Goal: Entertainment & Leisure: Consume media (video, audio)

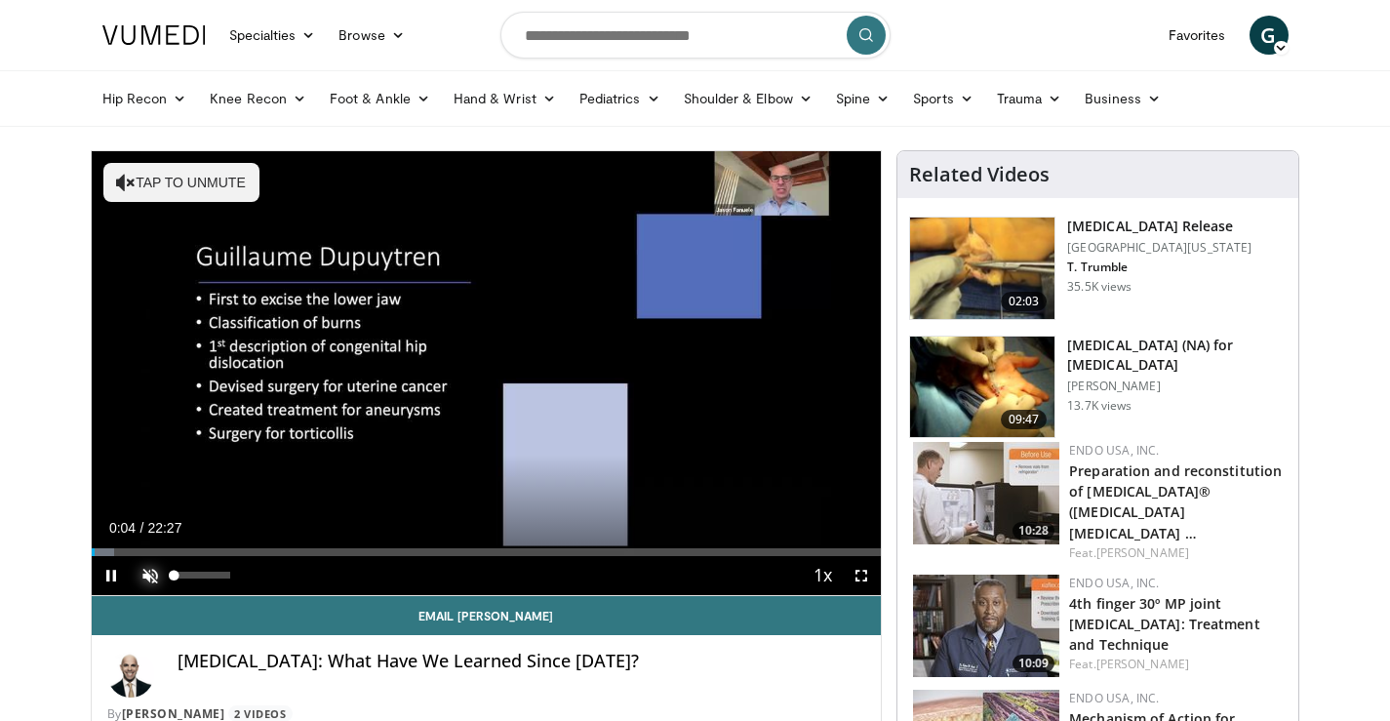
click at [152, 579] on span "Video Player" at bounding box center [150, 575] width 39 height 39
click at [864, 577] on span "Video Player" at bounding box center [861, 575] width 39 height 39
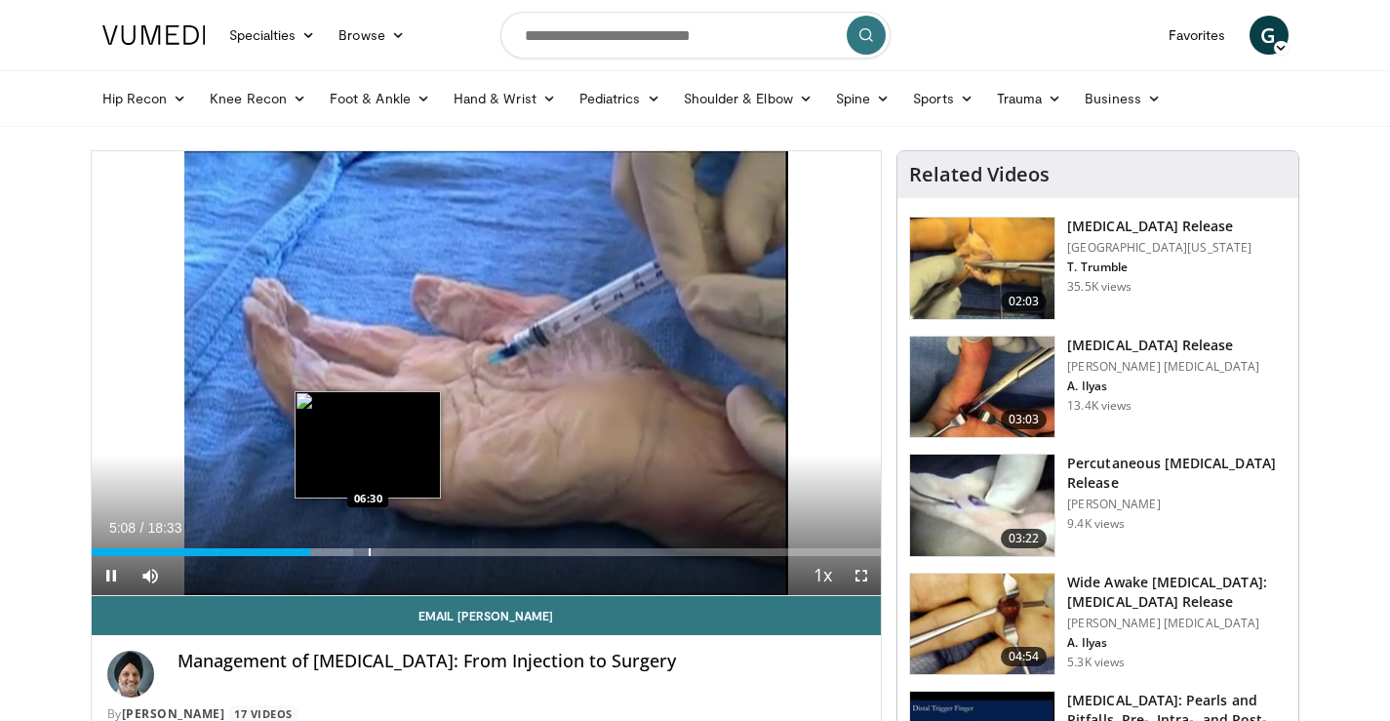
click at [369, 549] on div "Progress Bar" at bounding box center [370, 552] width 2 height 8
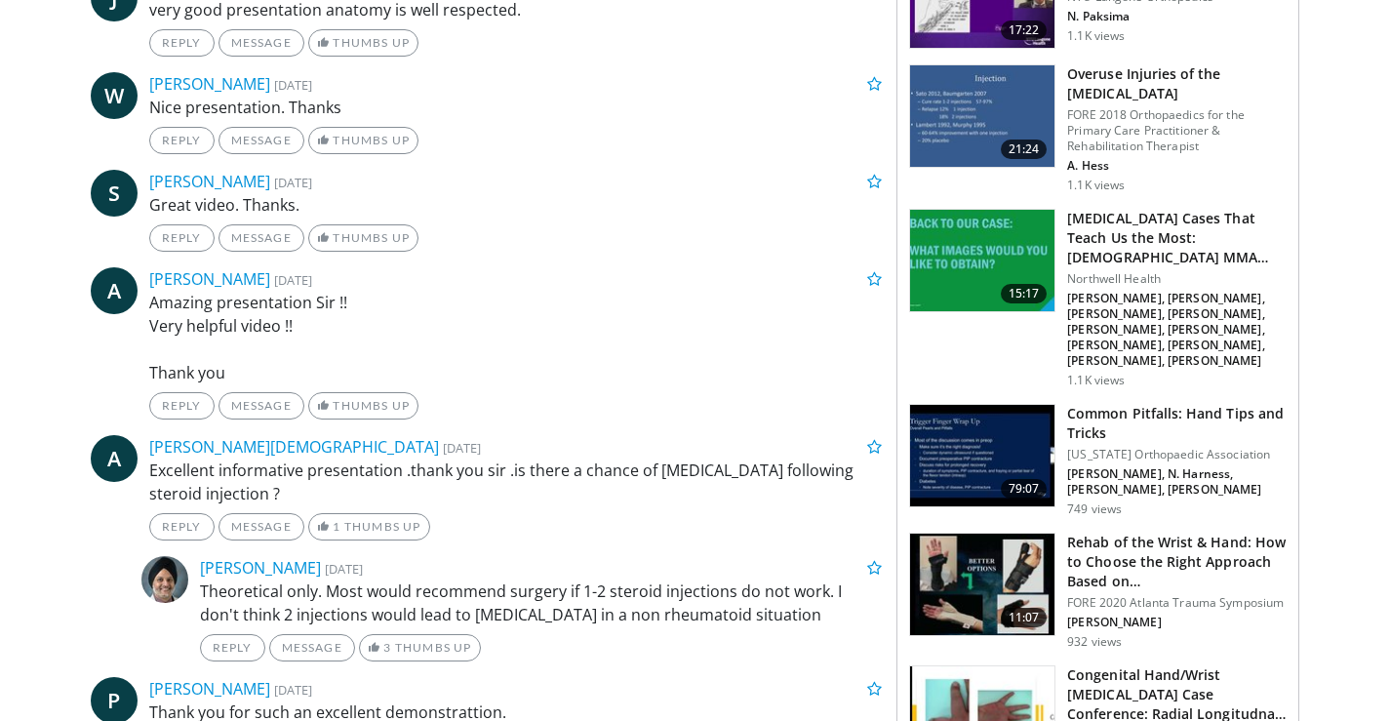
scroll to position [1853, 0]
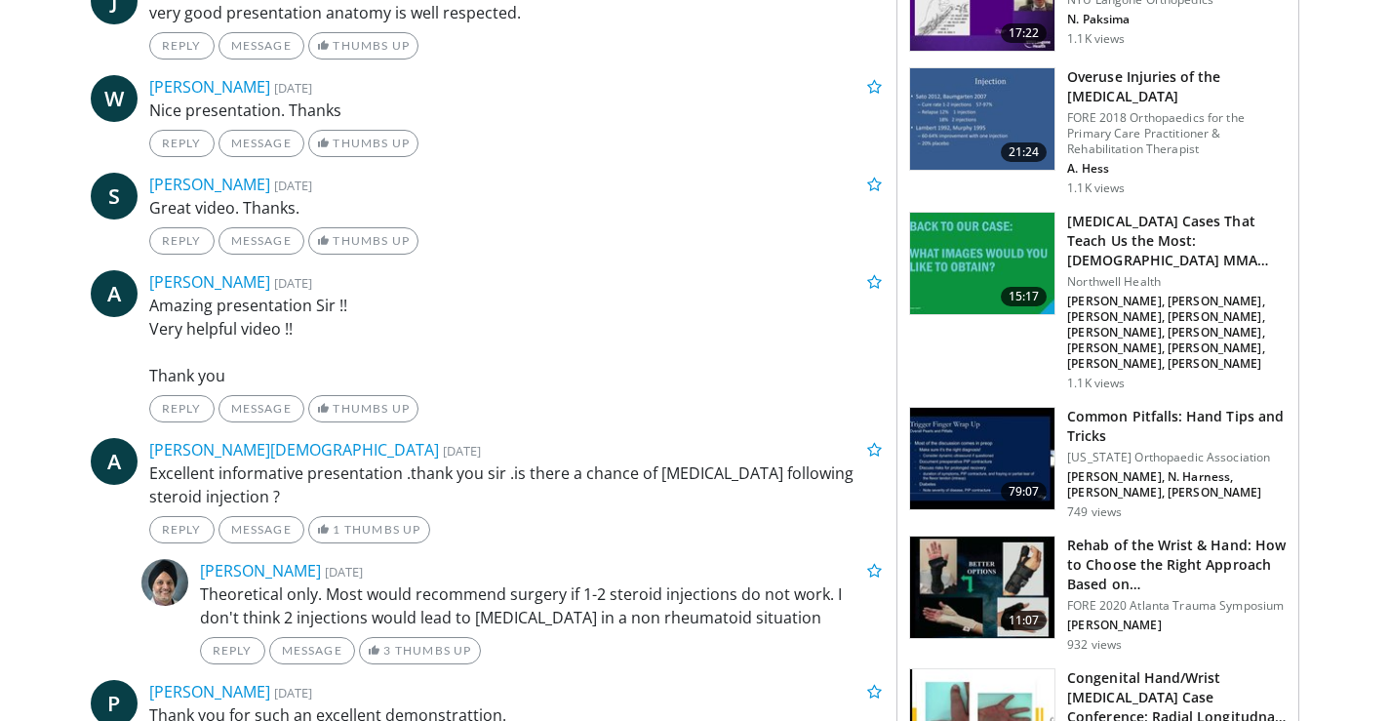
click at [973, 536] on img at bounding box center [982, 586] width 144 height 101
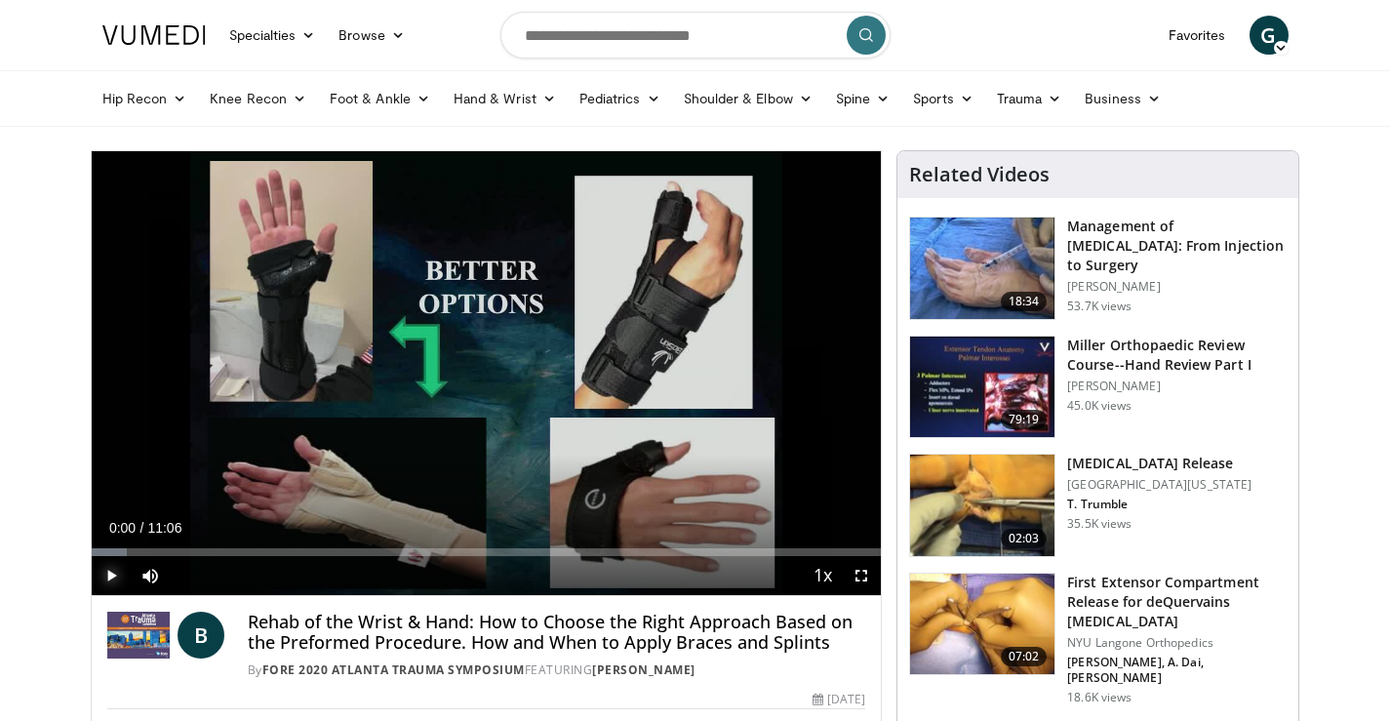
click at [112, 575] on span "Video Player" at bounding box center [111, 575] width 39 height 39
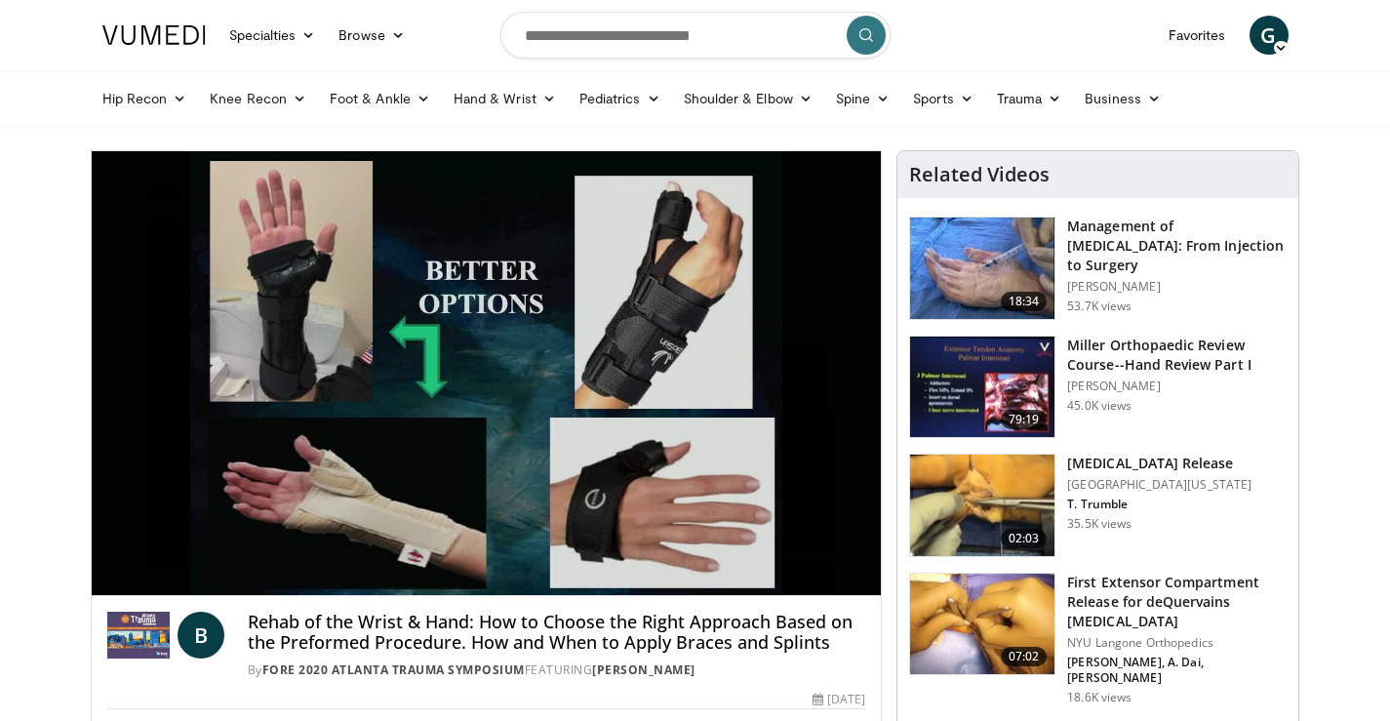
click at [165, 552] on div "10 seconds Tap to unmute" at bounding box center [487, 373] width 790 height 444
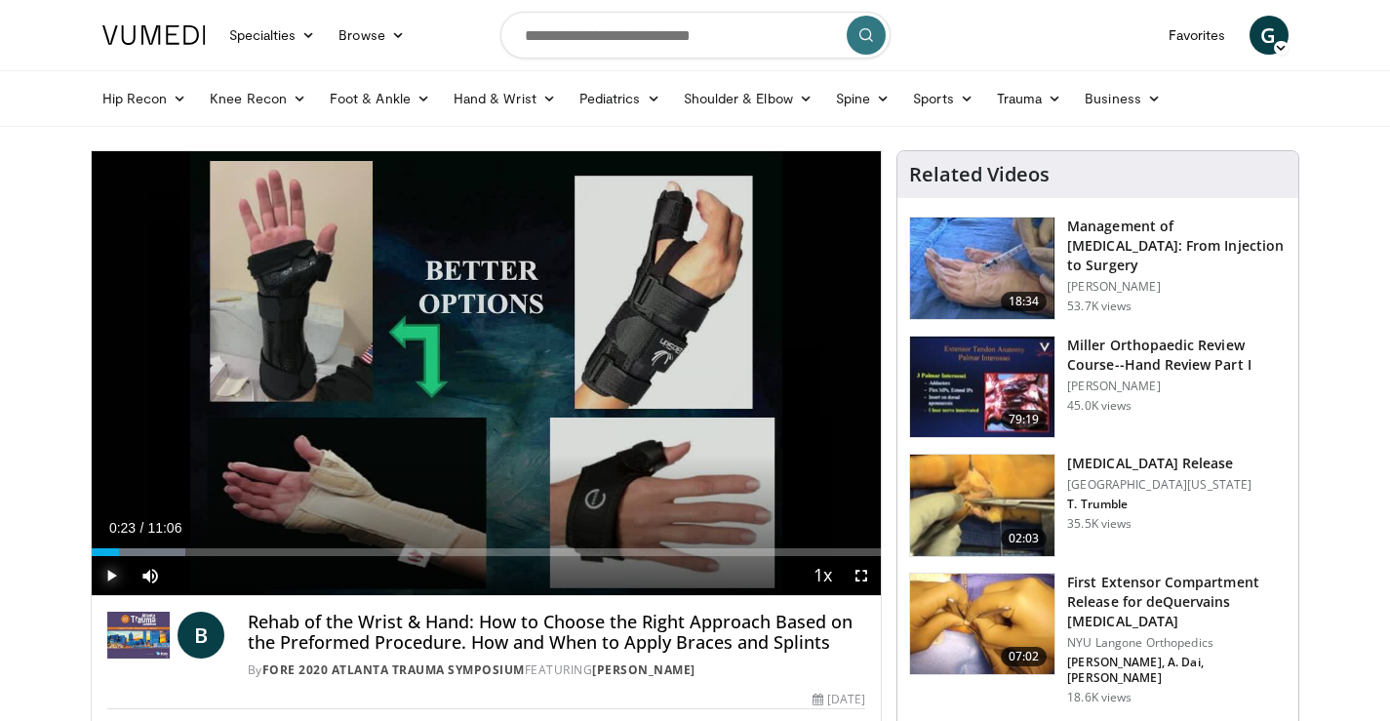
click at [111, 575] on span "Video Player" at bounding box center [111, 575] width 39 height 39
click at [157, 551] on div "Progress Bar" at bounding box center [158, 552] width 2 height 8
click at [179, 543] on div "Loaded : 17.84% 00:57 01:14" at bounding box center [487, 546] width 790 height 19
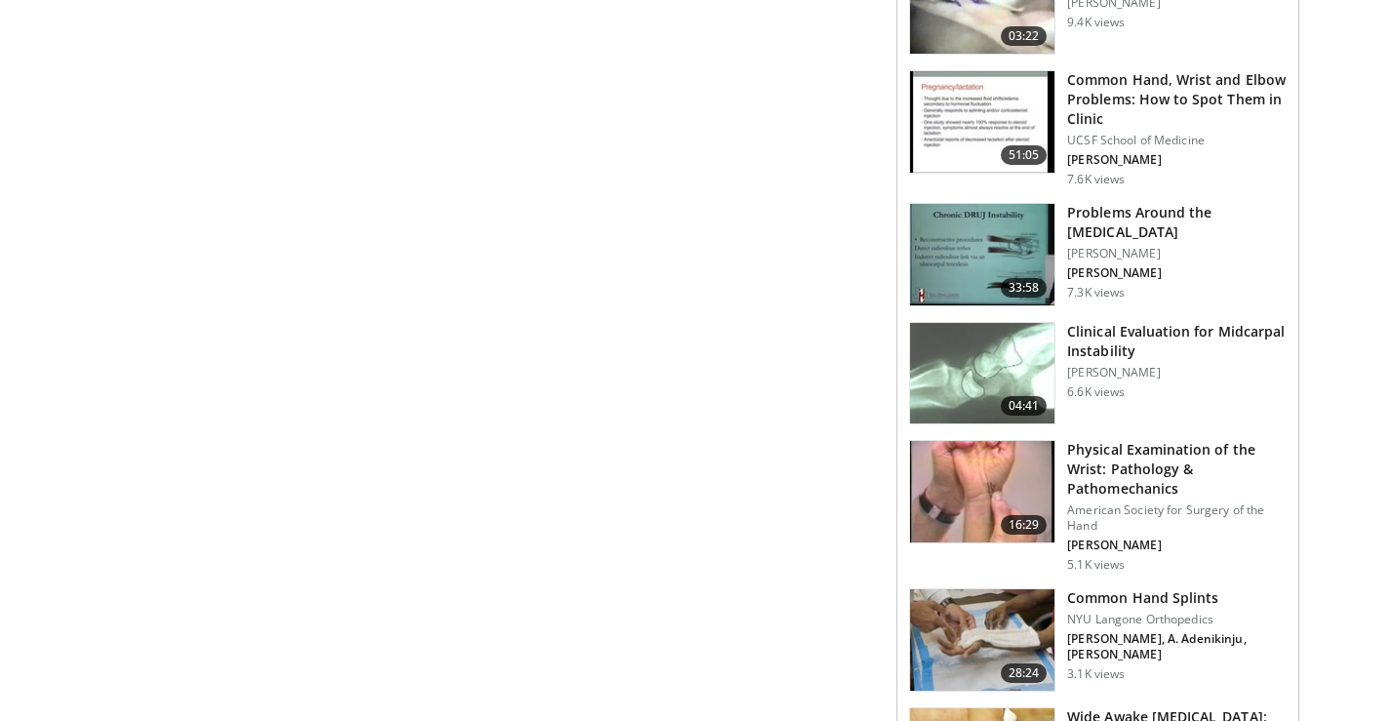
scroll to position [1280, 0]
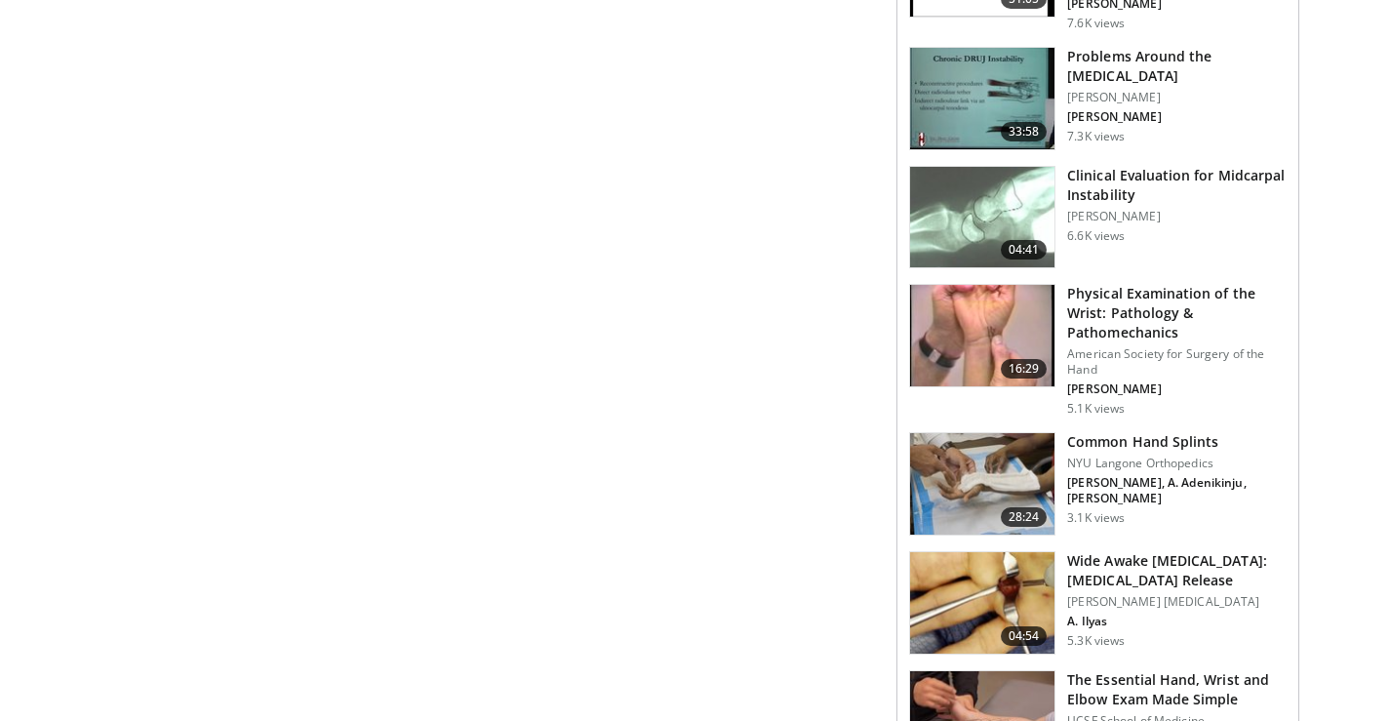
click at [990, 462] on img at bounding box center [982, 483] width 144 height 101
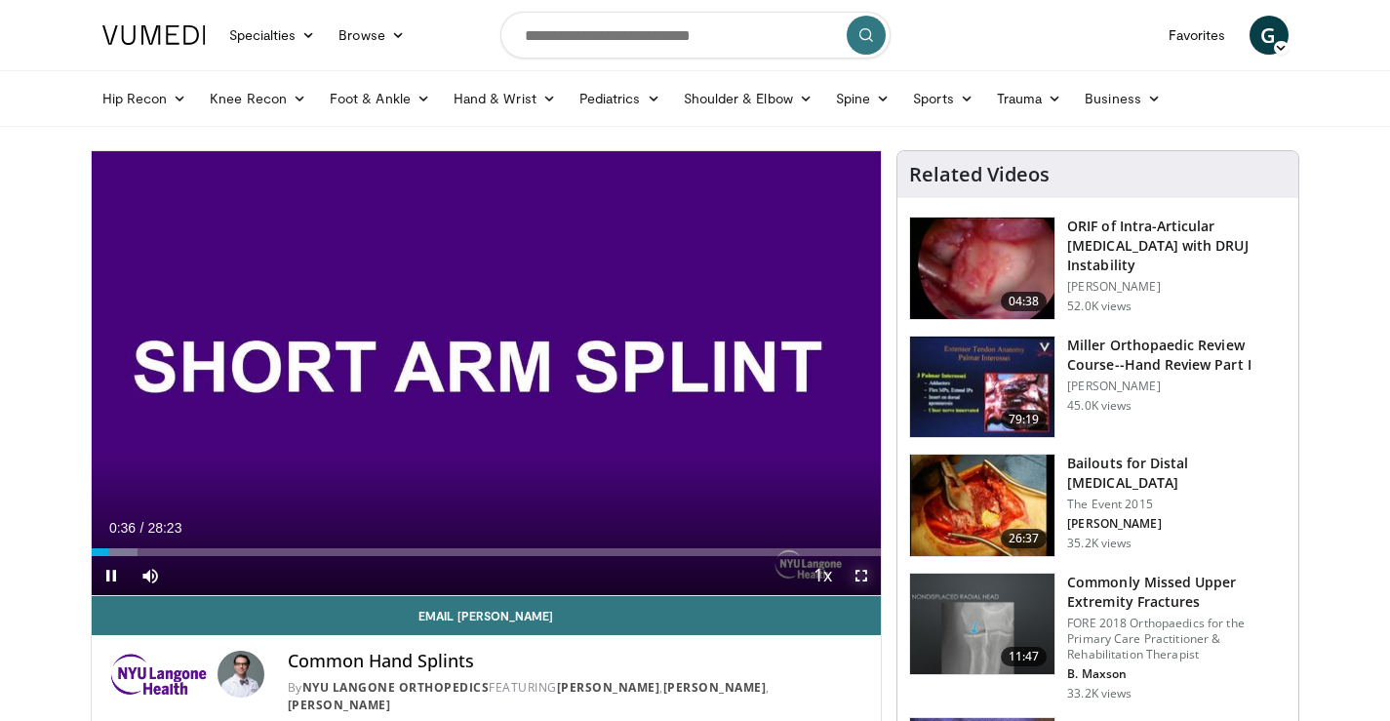
click at [863, 576] on span "Video Player" at bounding box center [861, 575] width 39 height 39
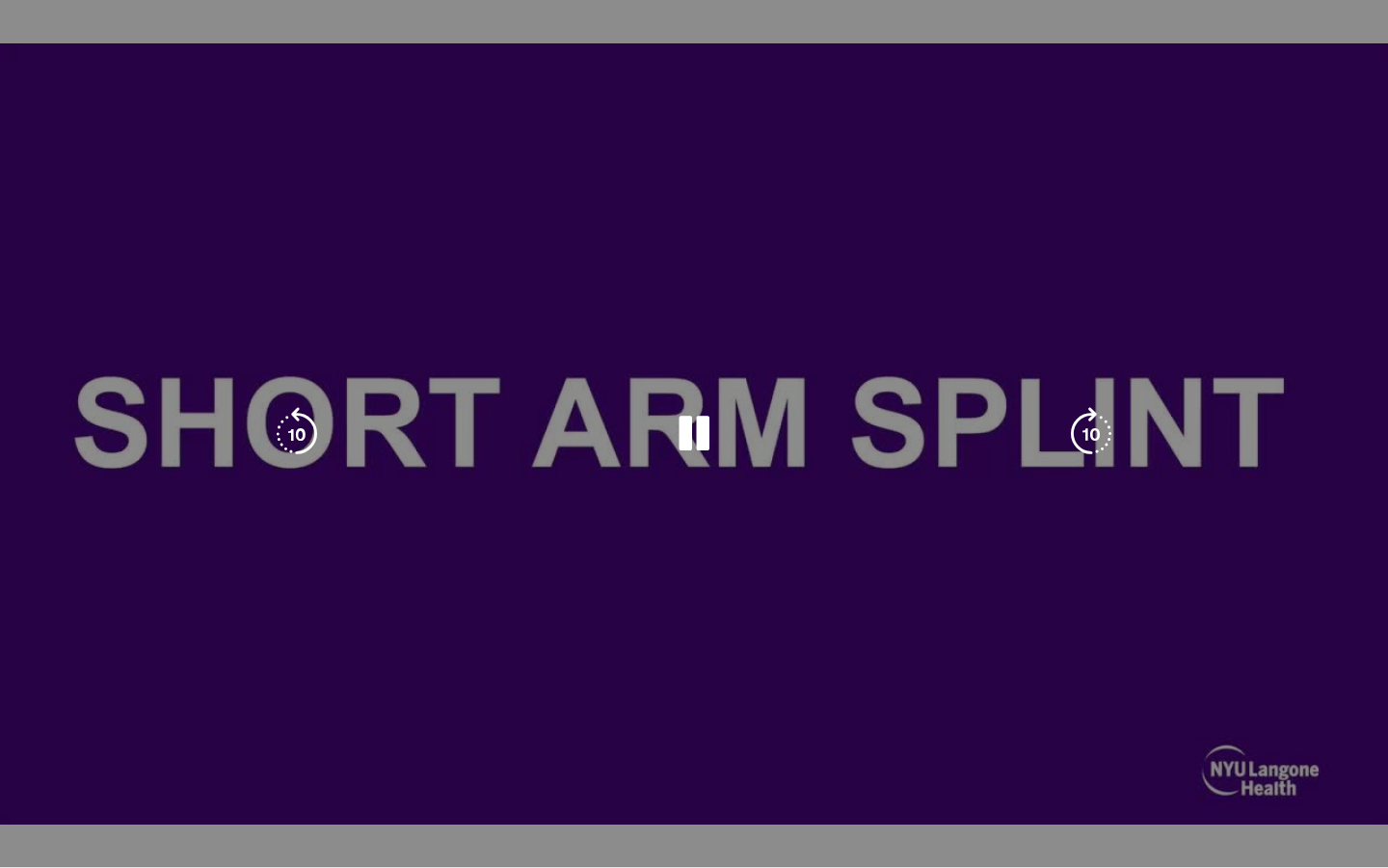
click at [668, 712] on video-js "**********" at bounding box center [694, 434] width 1388 height 868
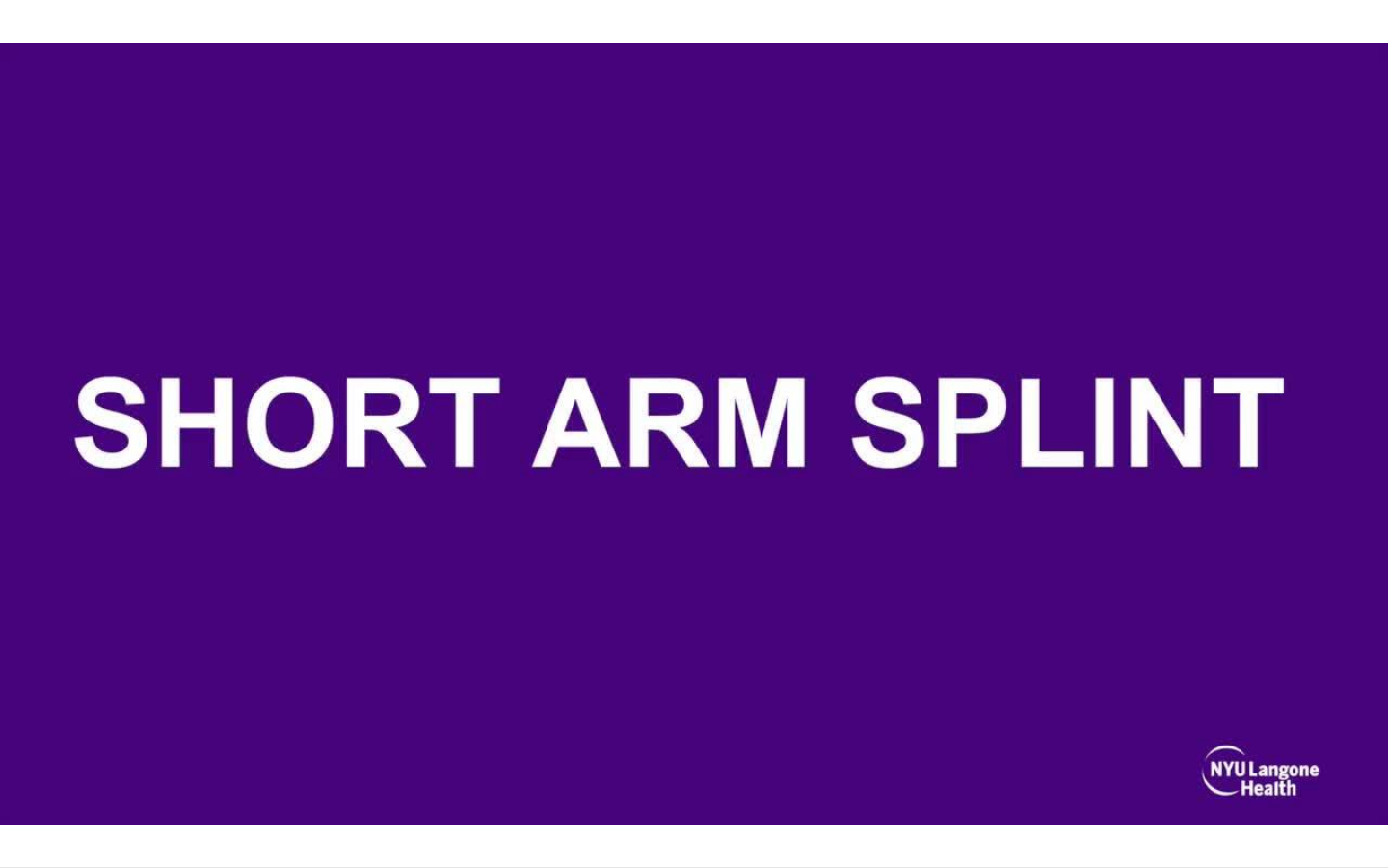
click at [745, 712] on video-js "**********" at bounding box center [694, 434] width 1388 height 868
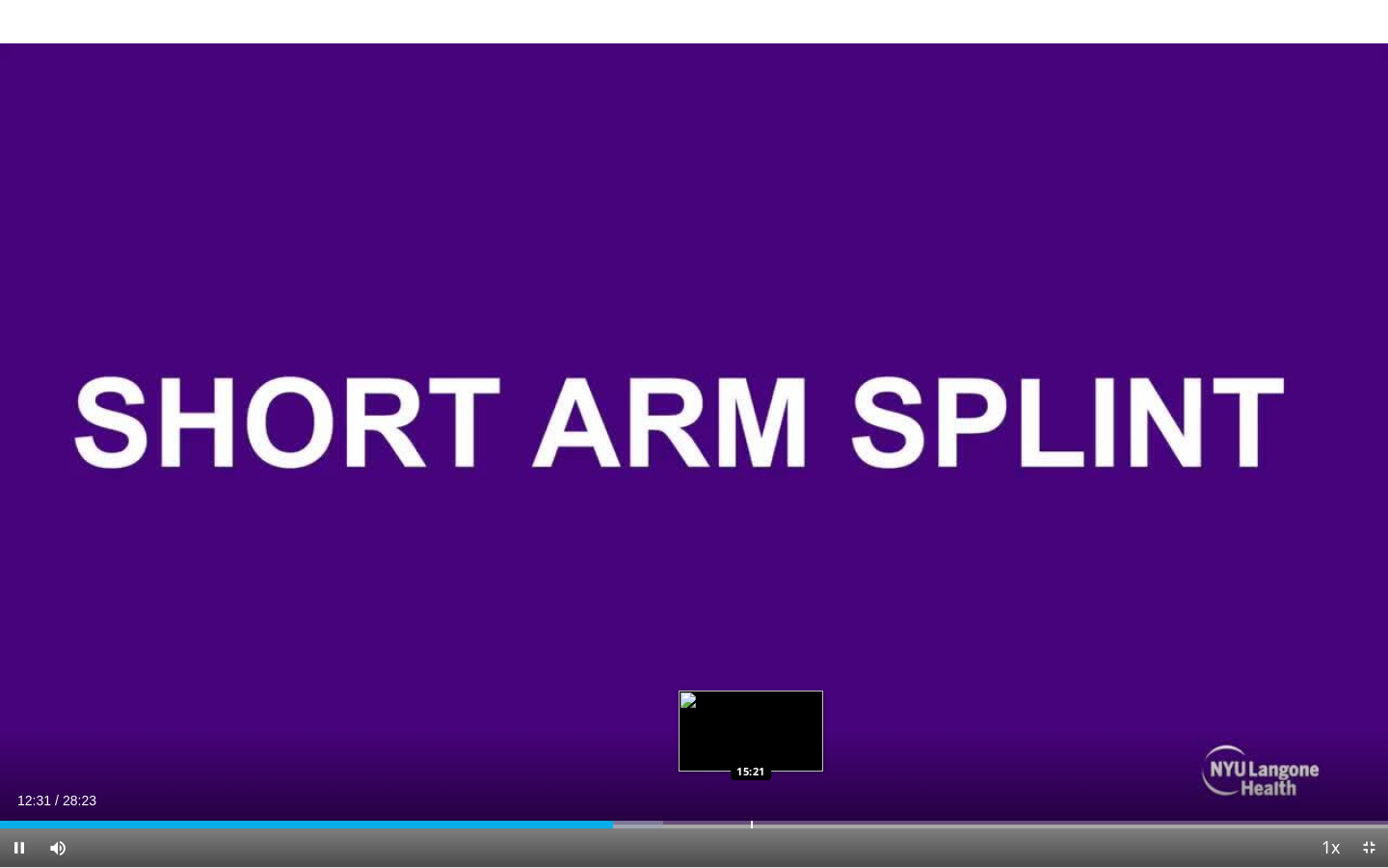
click at [751, 712] on div "Progress Bar" at bounding box center [752, 825] width 2 height 8
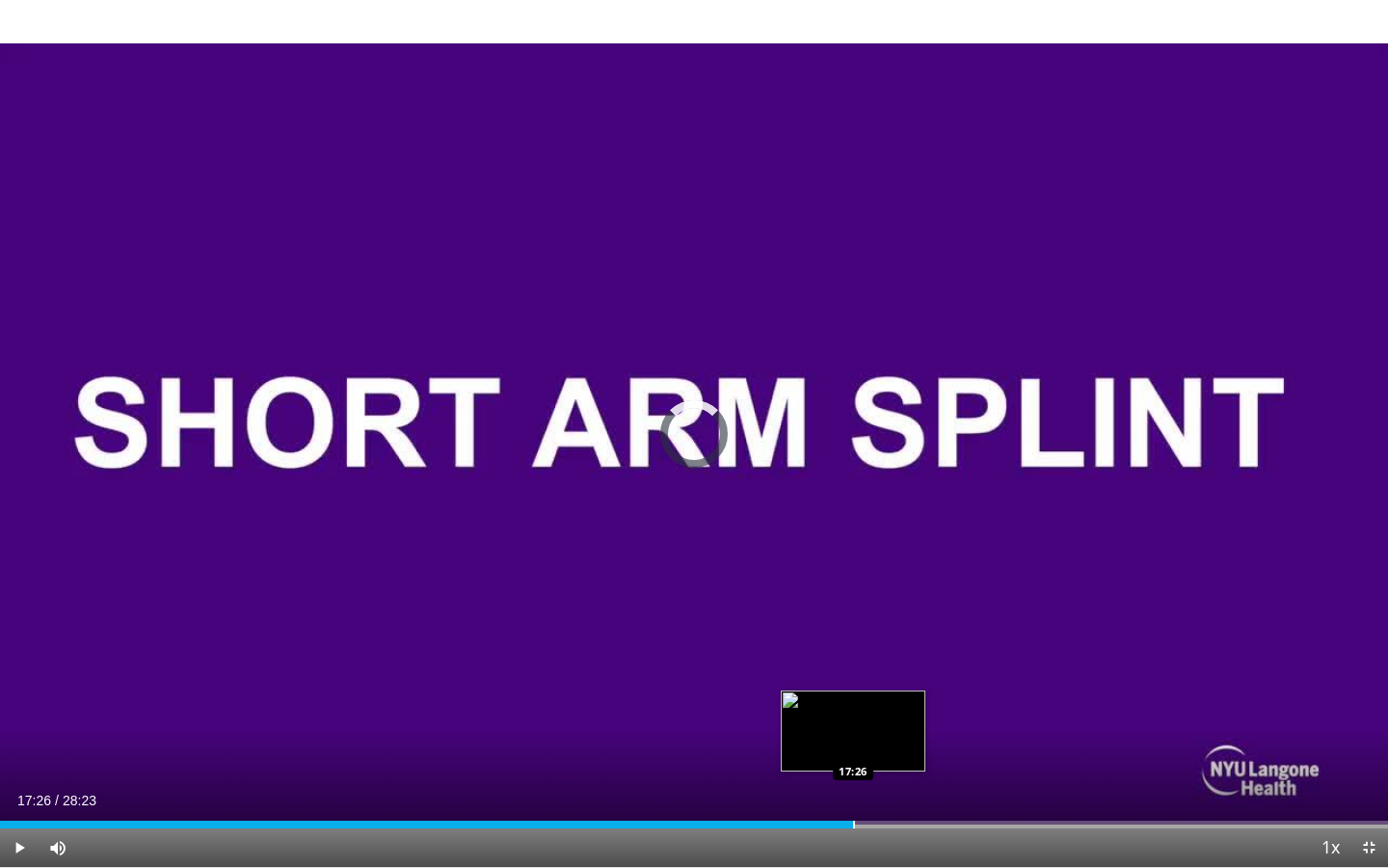
click at [853, 712] on div "Progress Bar" at bounding box center [854, 825] width 2 height 8
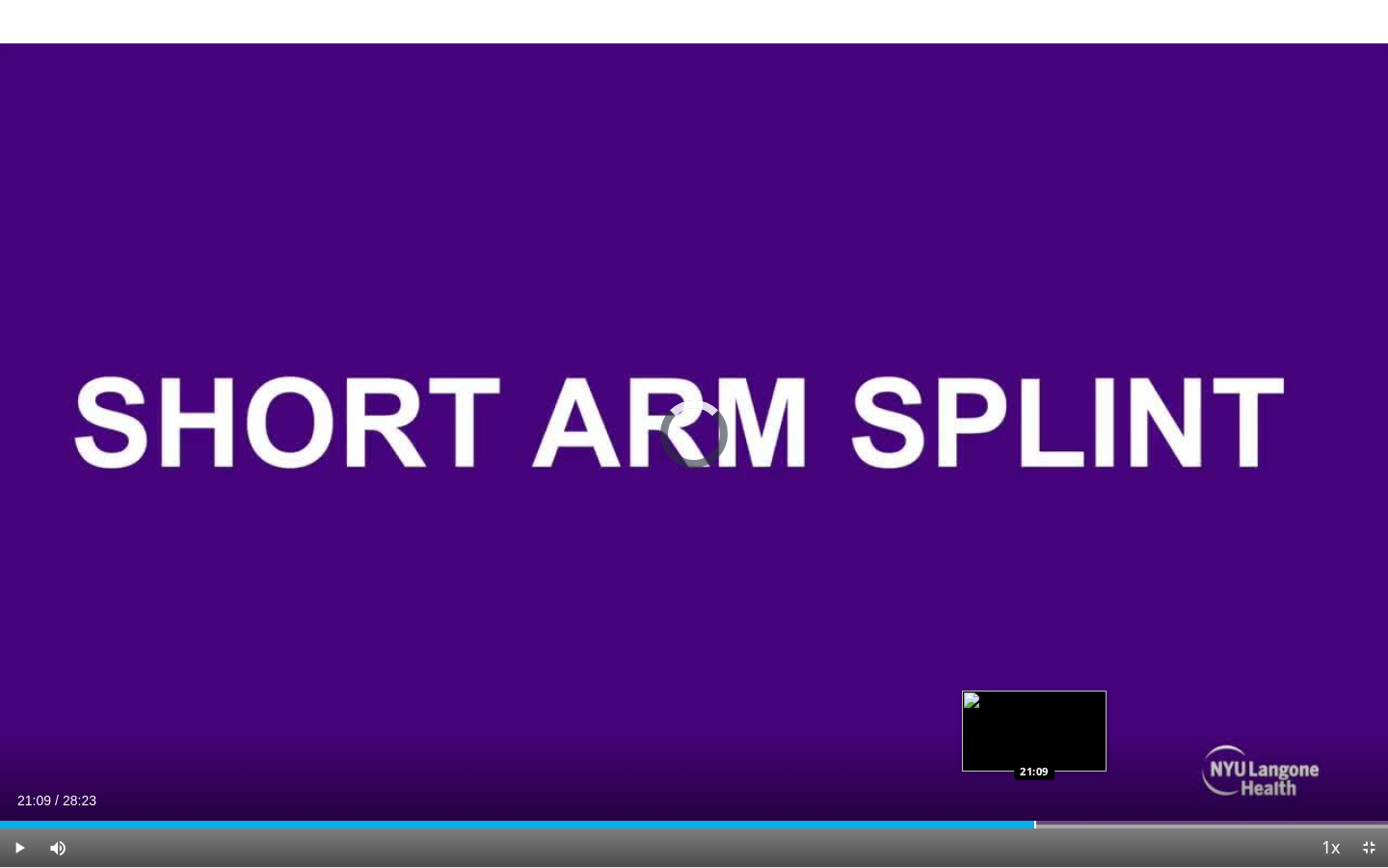
click at [1034, 712] on div "Progress Bar" at bounding box center [1035, 825] width 2 height 8
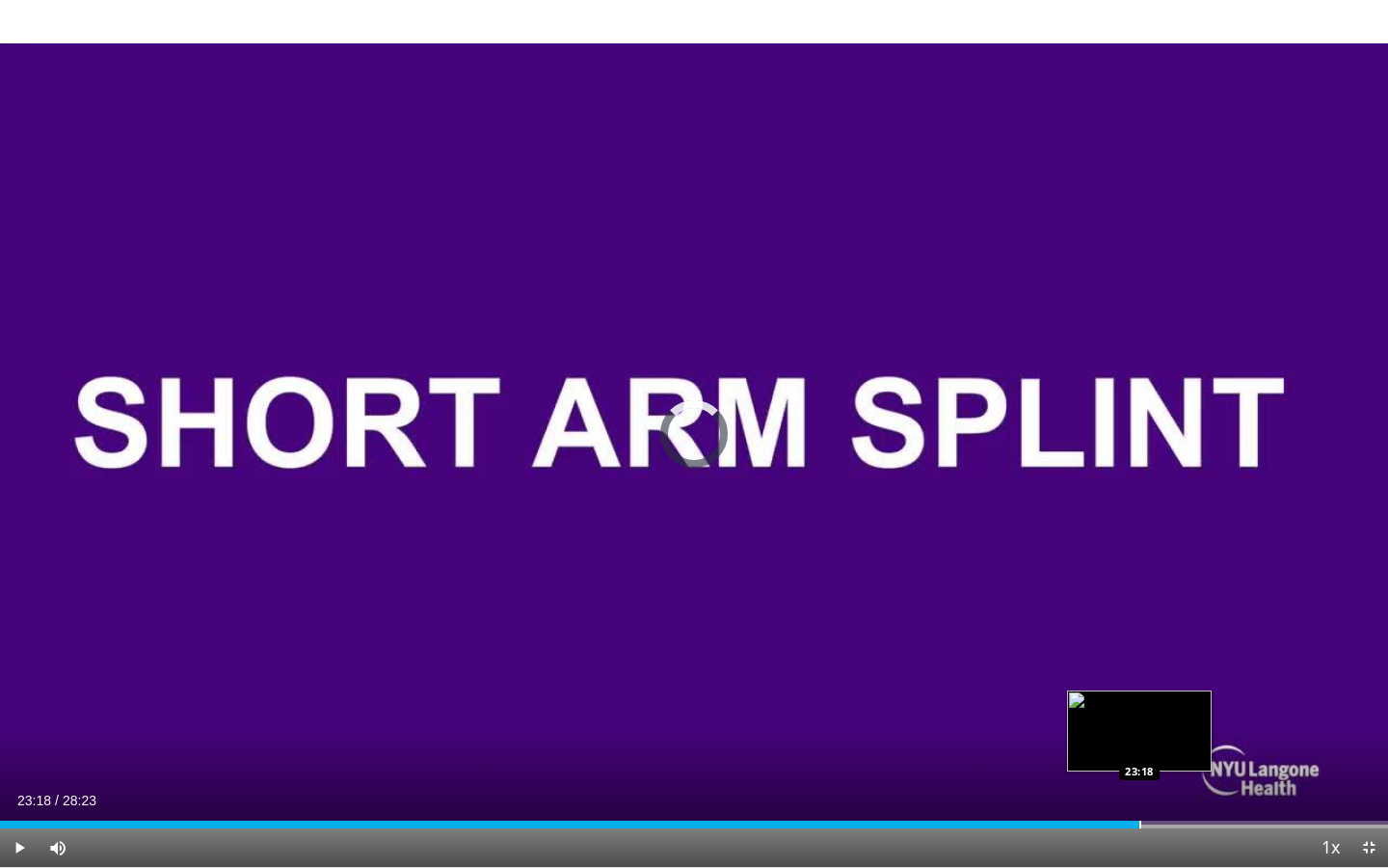
click at [1140, 712] on div "Progress Bar" at bounding box center [1141, 825] width 2 height 8
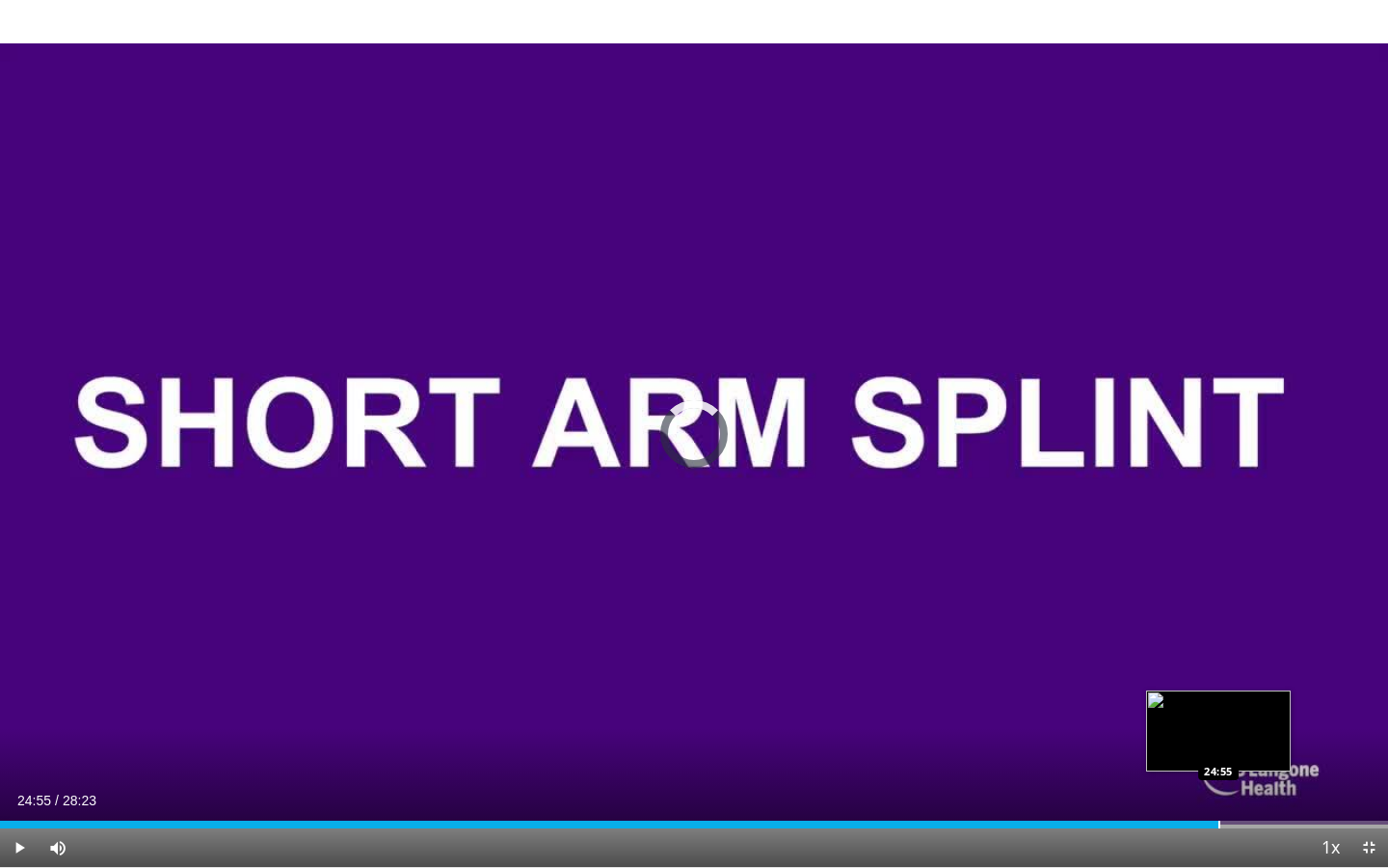
click at [1219, 712] on div "Loaded : 86.18% 24:55 24:55" at bounding box center [694, 819] width 1388 height 19
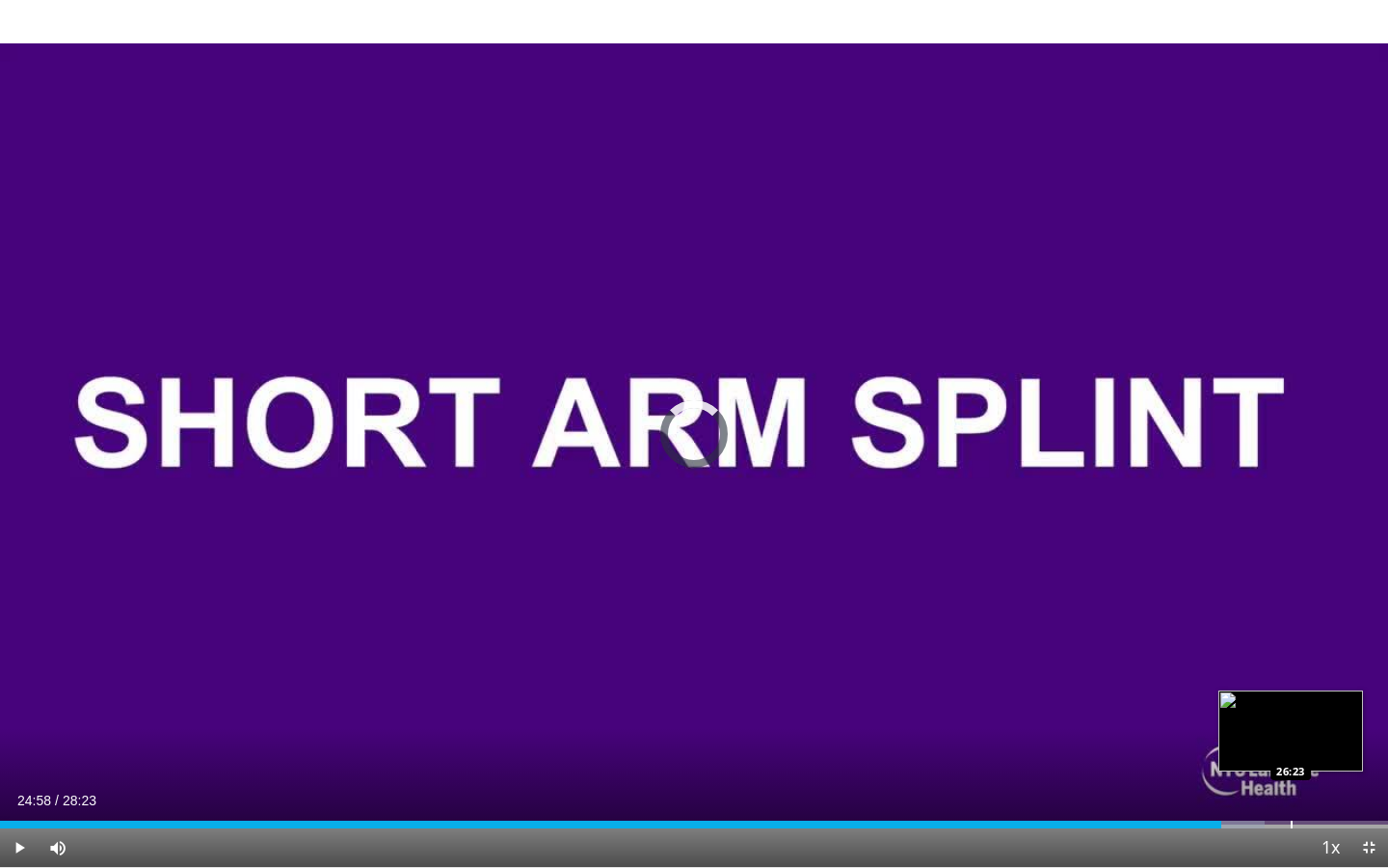
click at [1292, 712] on div "Progress Bar" at bounding box center [1292, 825] width 2 height 8
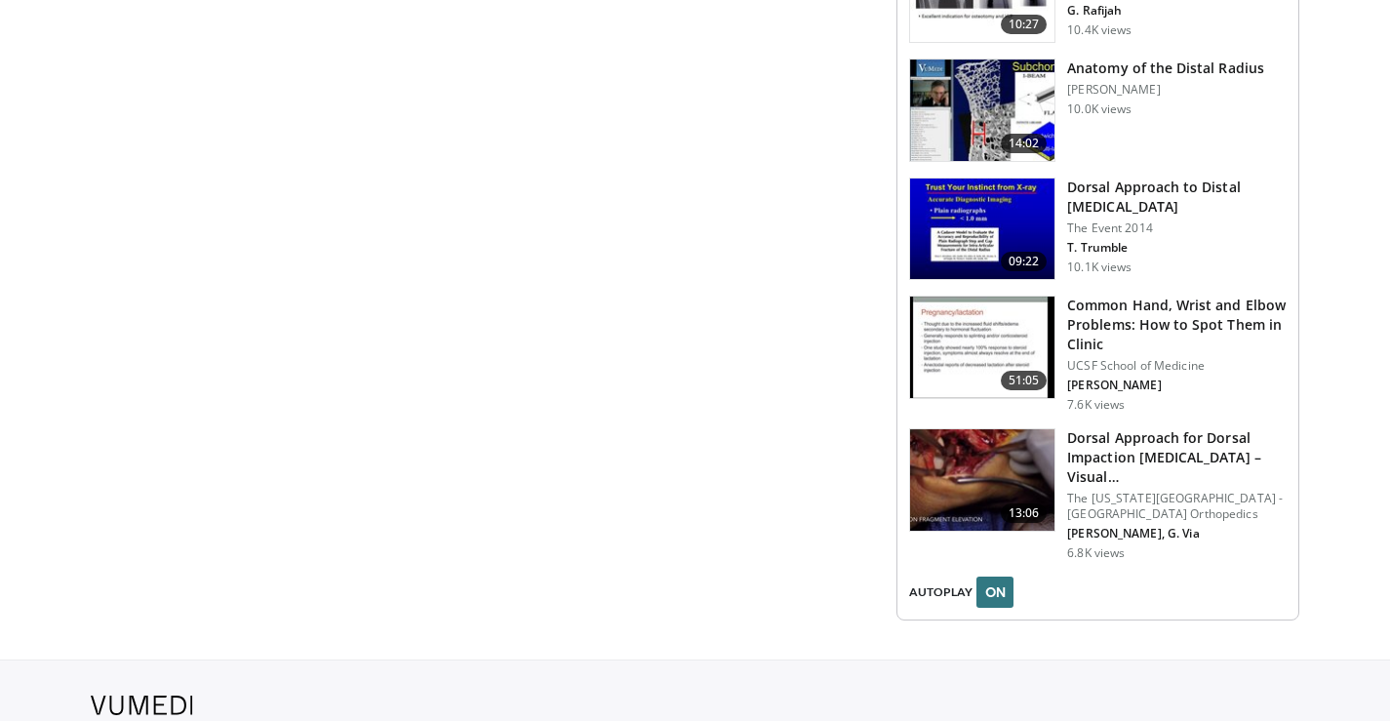
scroll to position [1790, 0]
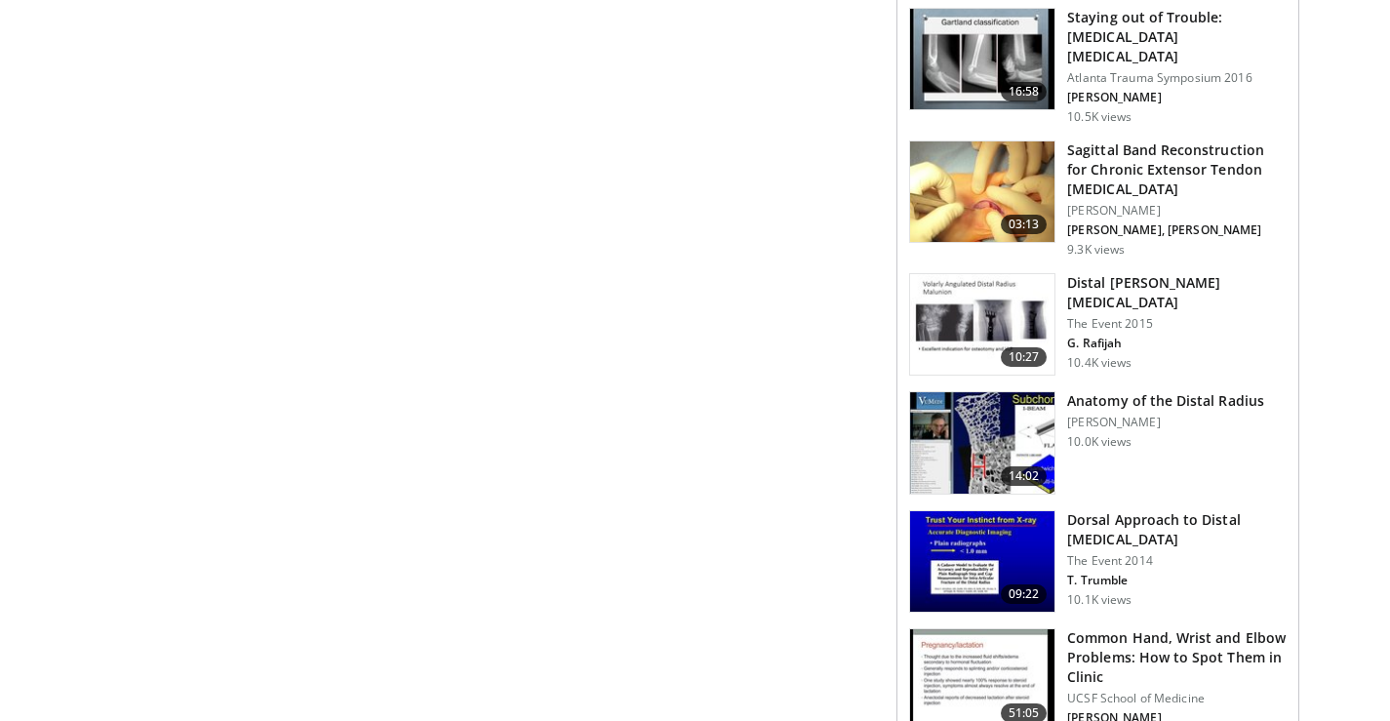
click at [991, 412] on img at bounding box center [982, 442] width 144 height 101
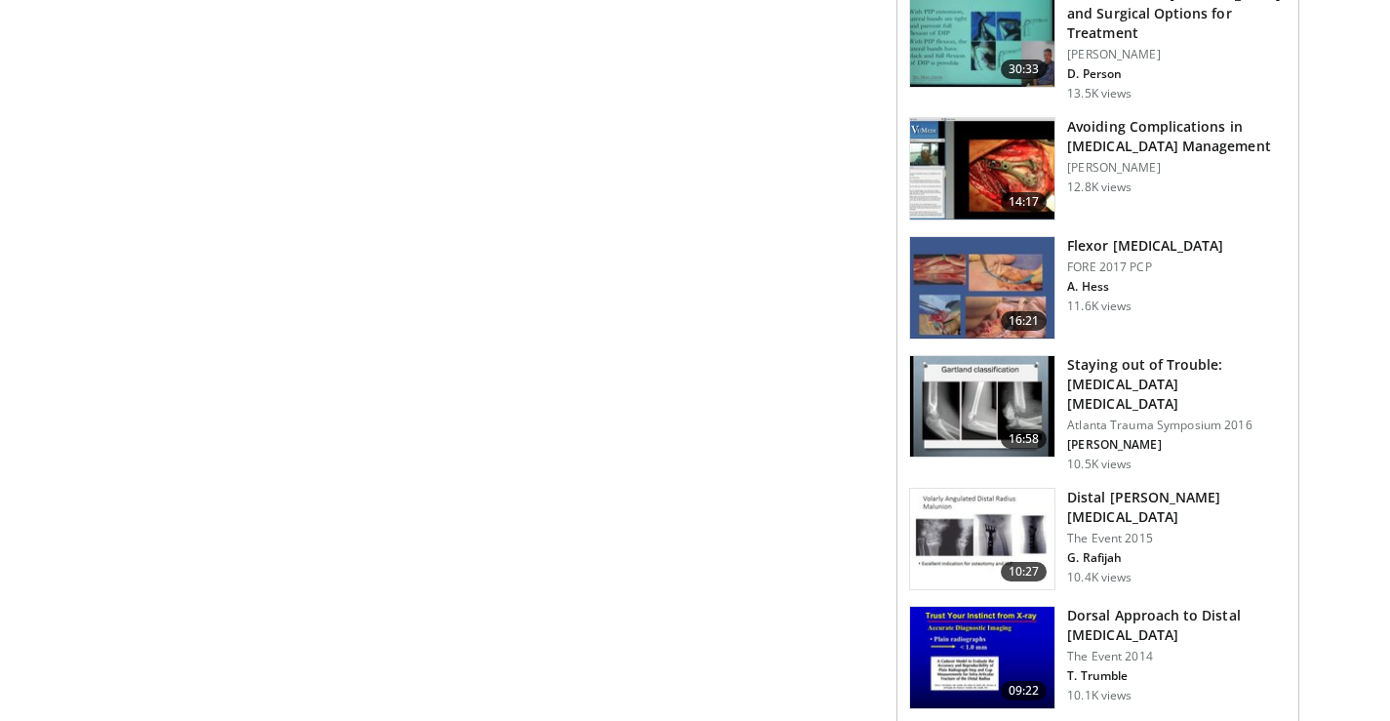
scroll to position [1456, 0]
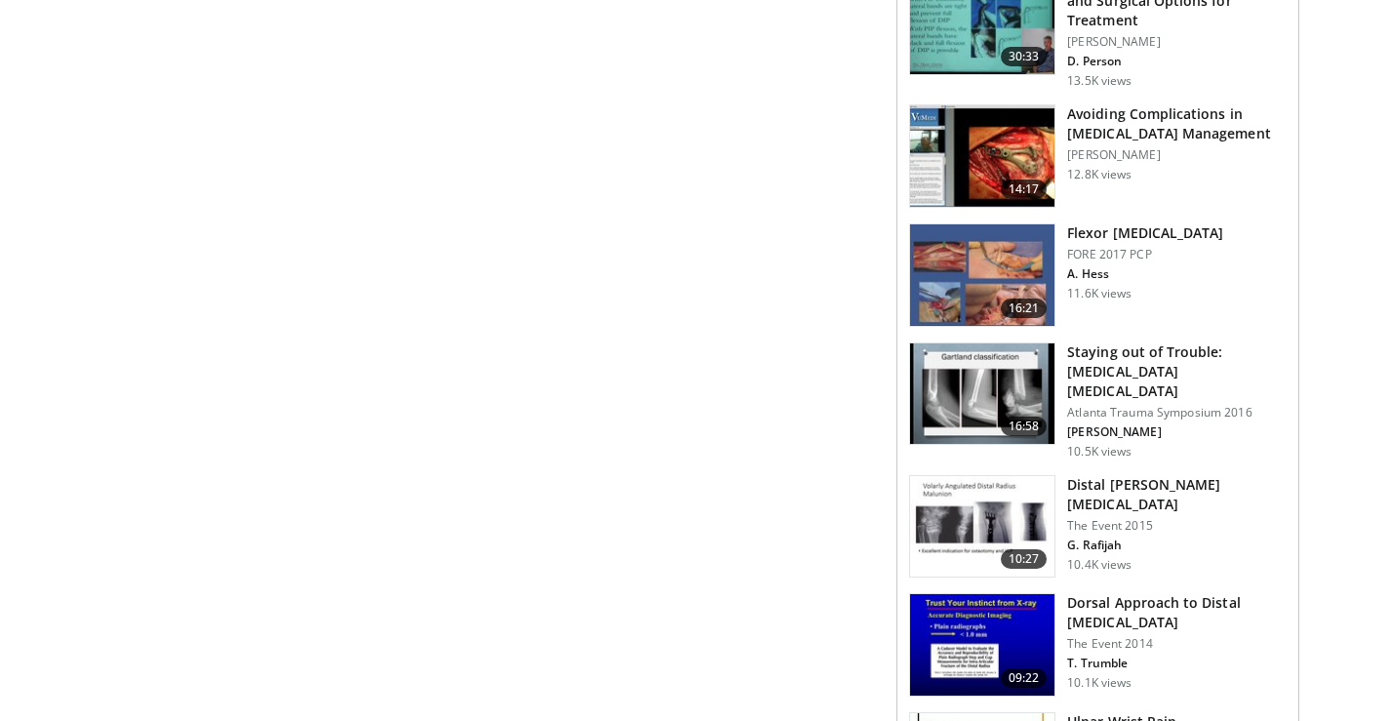
click at [982, 387] on img at bounding box center [982, 393] width 144 height 101
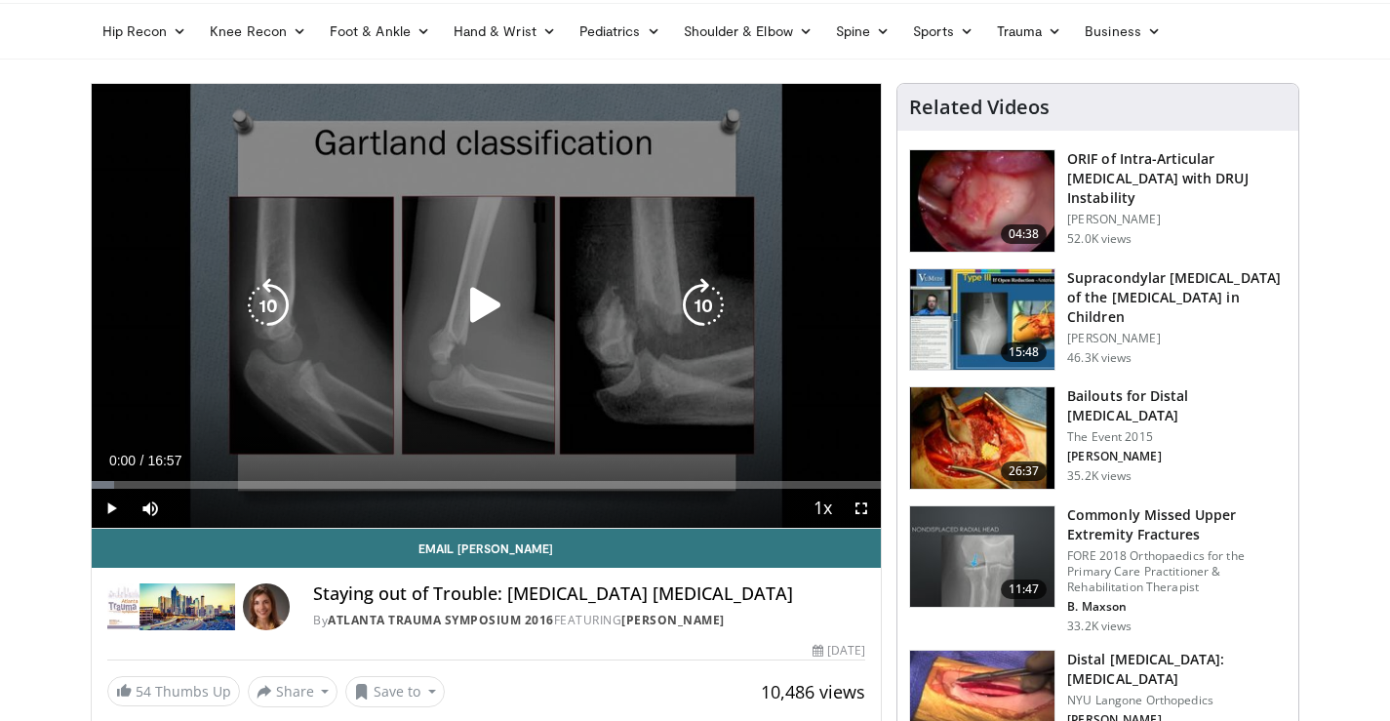
scroll to position [98, 0]
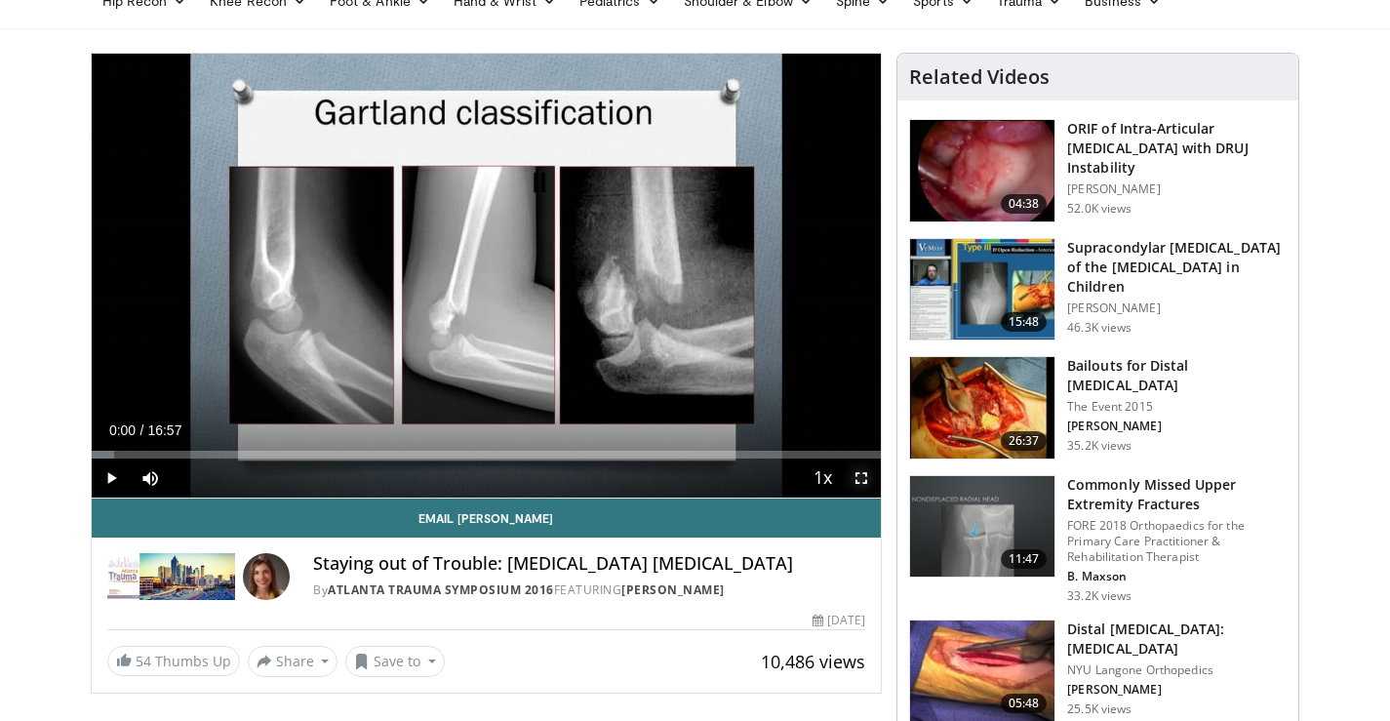
click at [861, 475] on span "Video Player" at bounding box center [861, 477] width 39 height 39
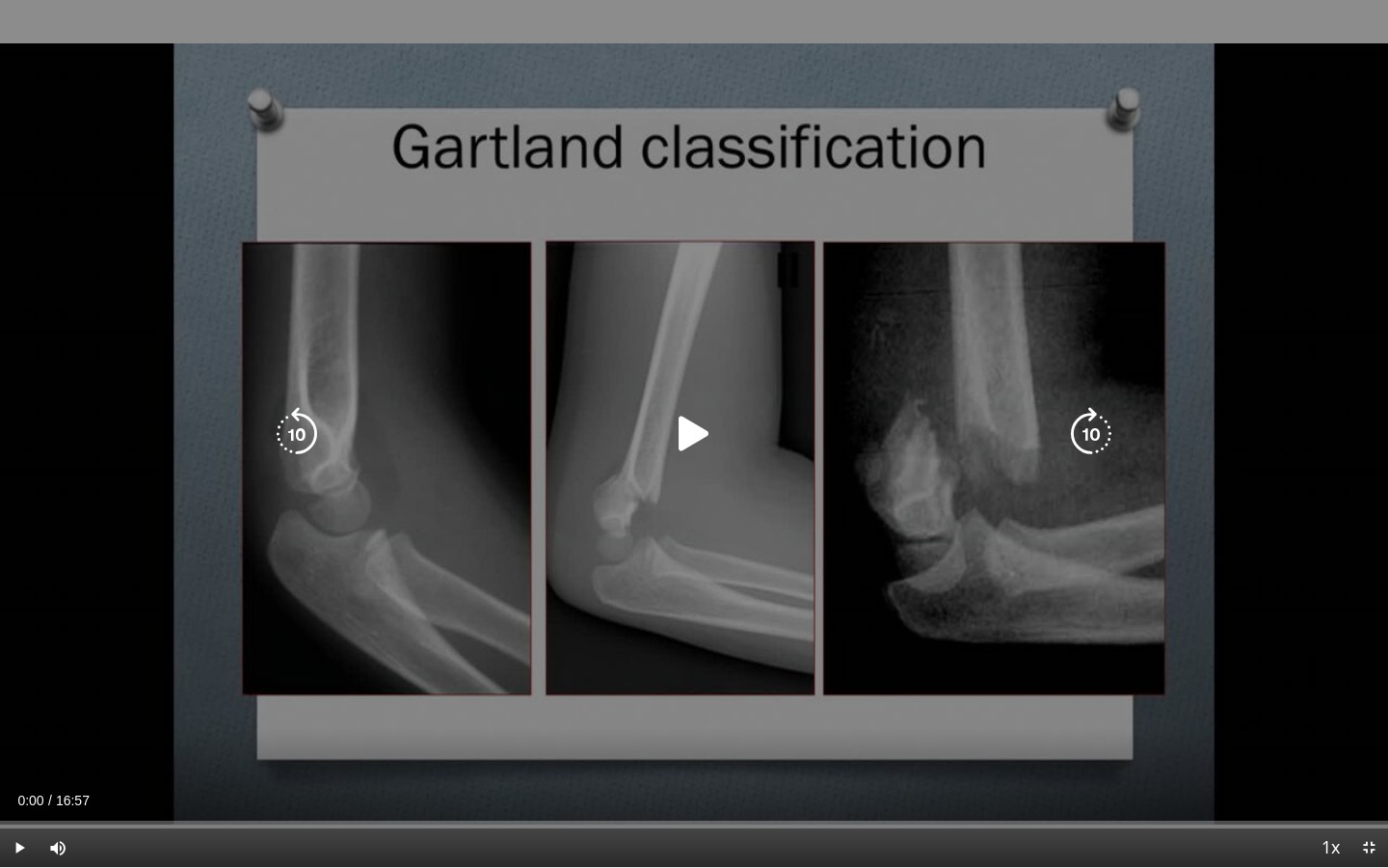
click at [689, 426] on icon "Video Player" at bounding box center [694, 433] width 54 height 54
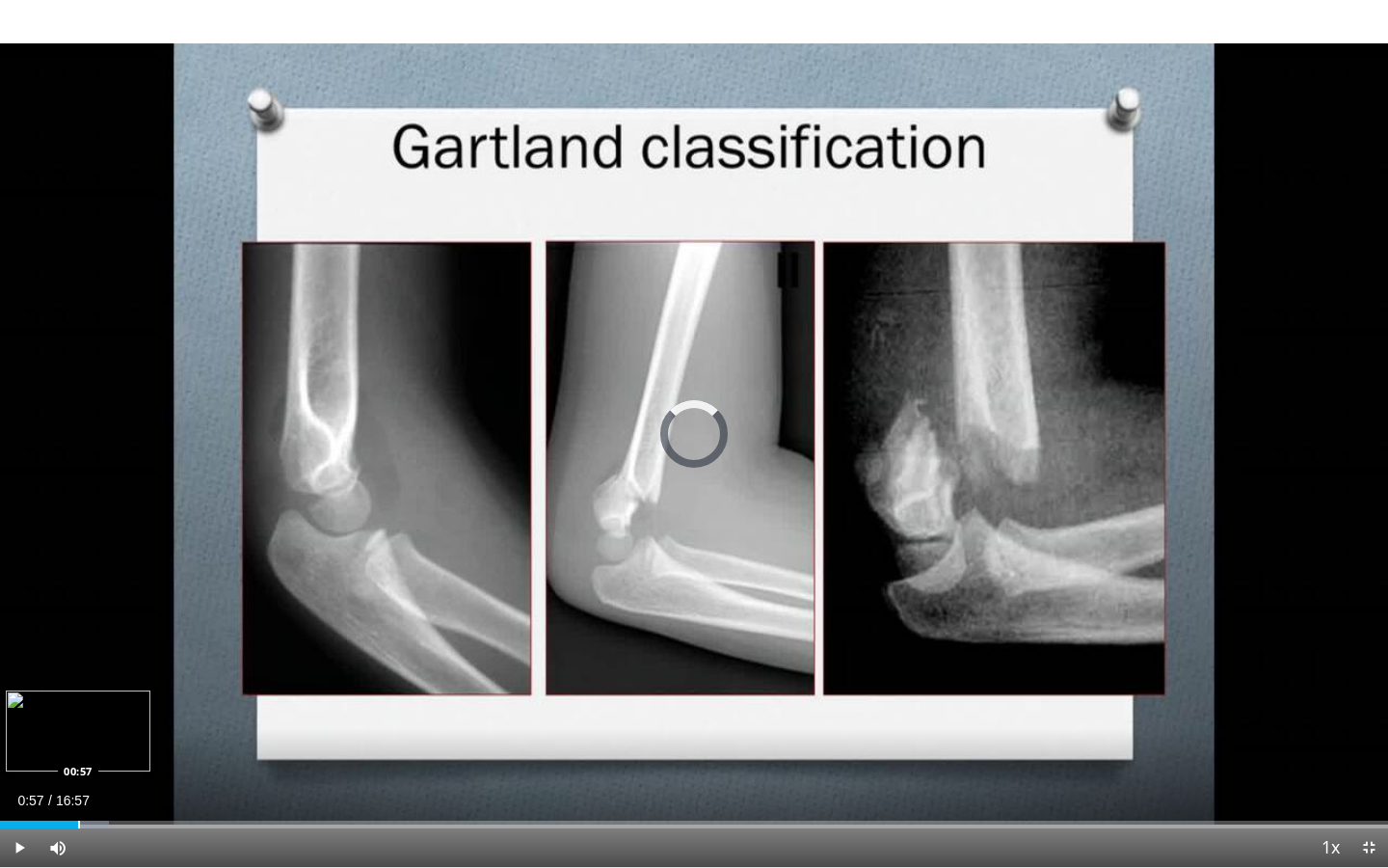
click at [78, 712] on div "Progress Bar" at bounding box center [79, 825] width 2 height 8
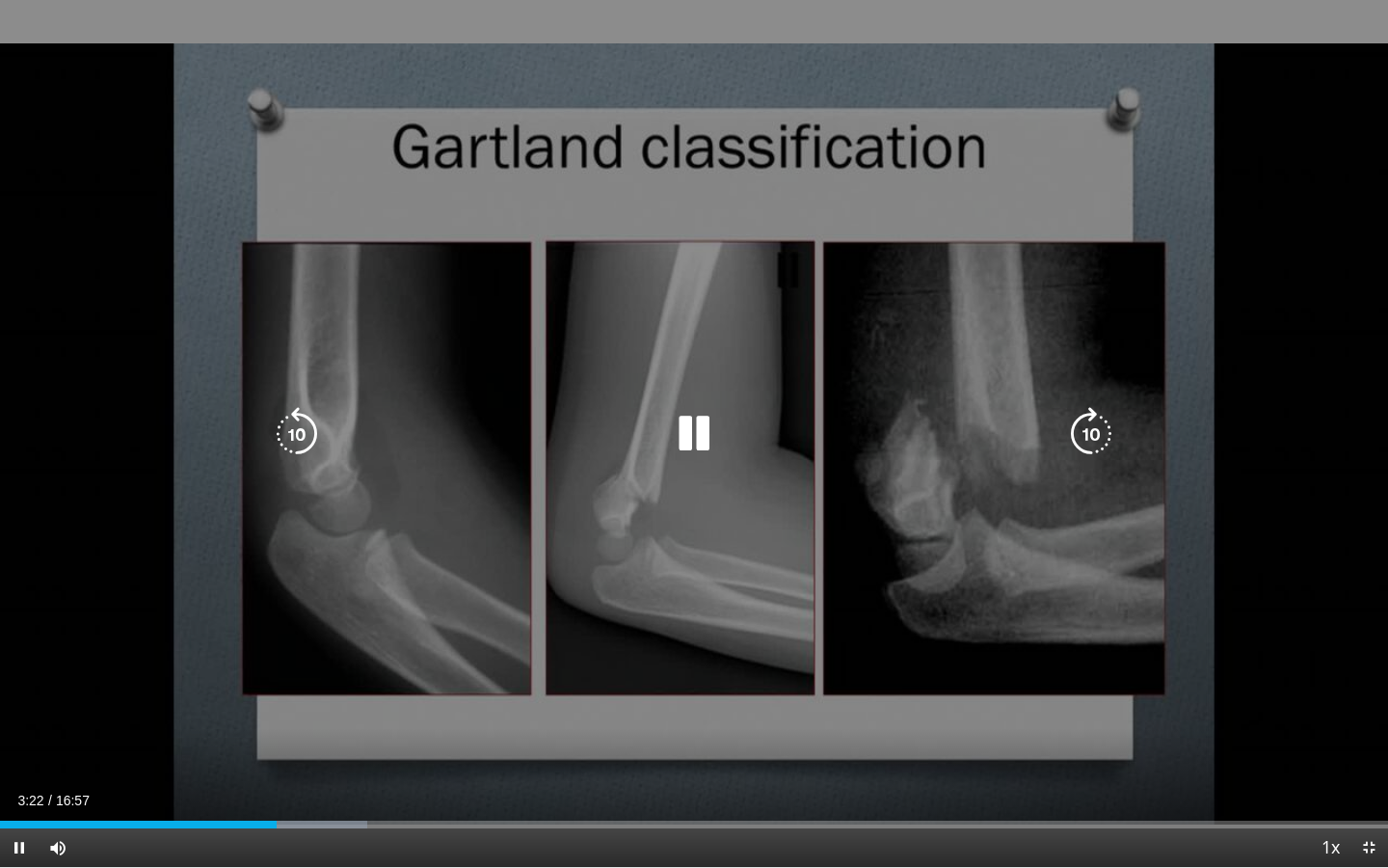
click at [684, 429] on icon "Video Player" at bounding box center [694, 433] width 54 height 54
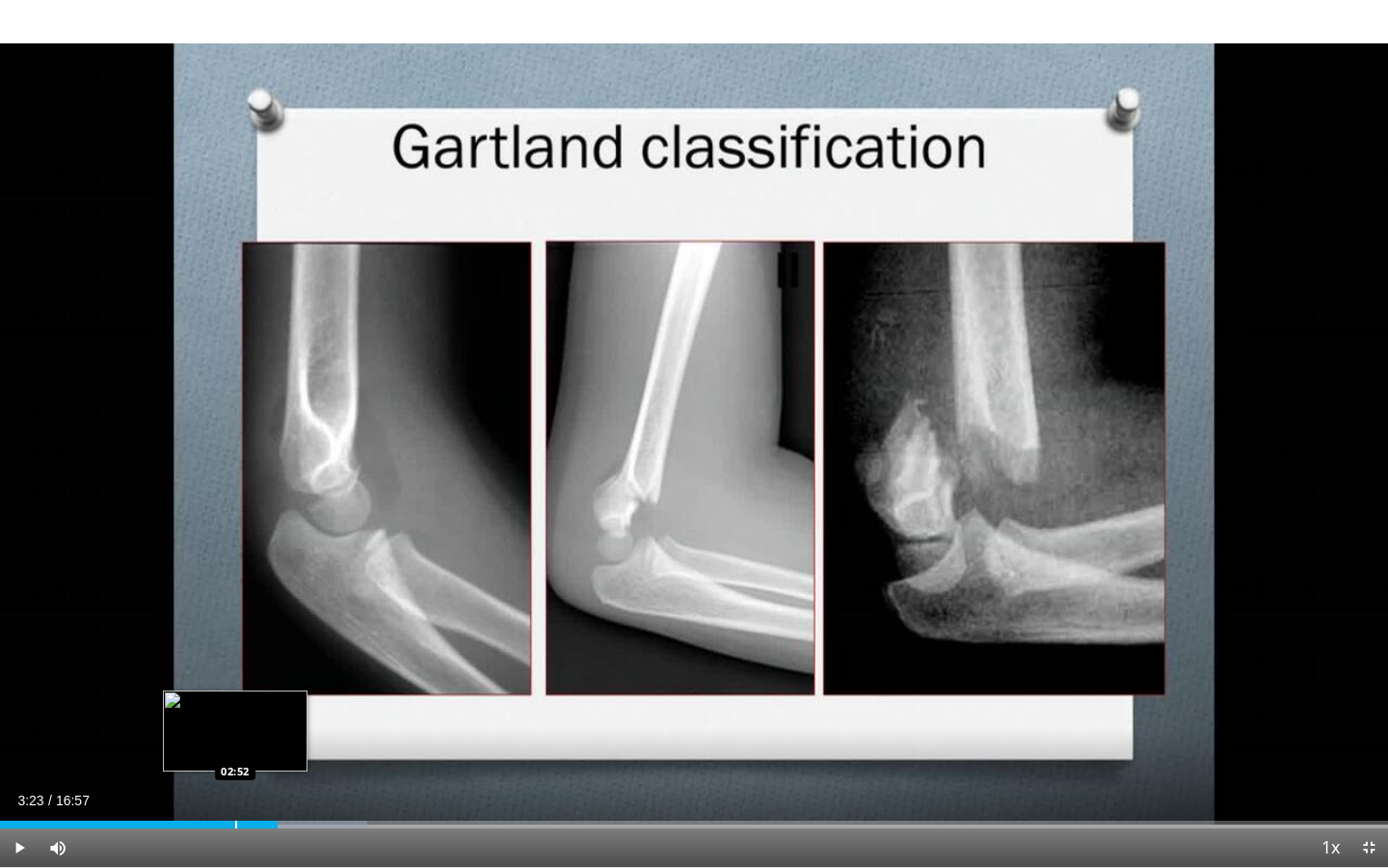
click at [235, 712] on div "Progress Bar" at bounding box center [236, 825] width 2 height 8
click at [16, 712] on span "Video Player" at bounding box center [19, 847] width 39 height 39
click at [191, 712] on div "Progress Bar" at bounding box center [192, 825] width 2 height 8
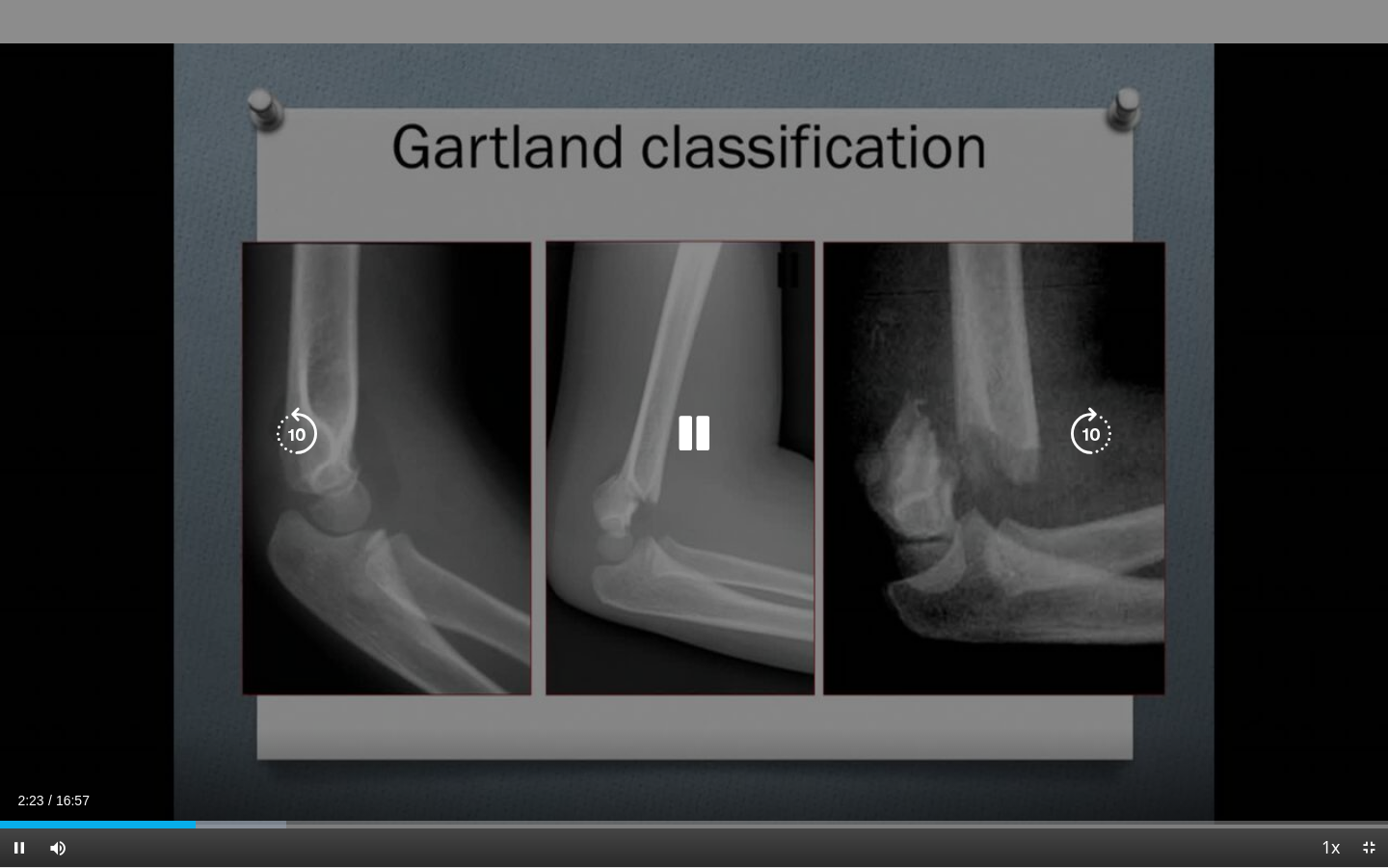
click at [836, 400] on div "10 seconds Tap to unmute" at bounding box center [694, 433] width 1388 height 867
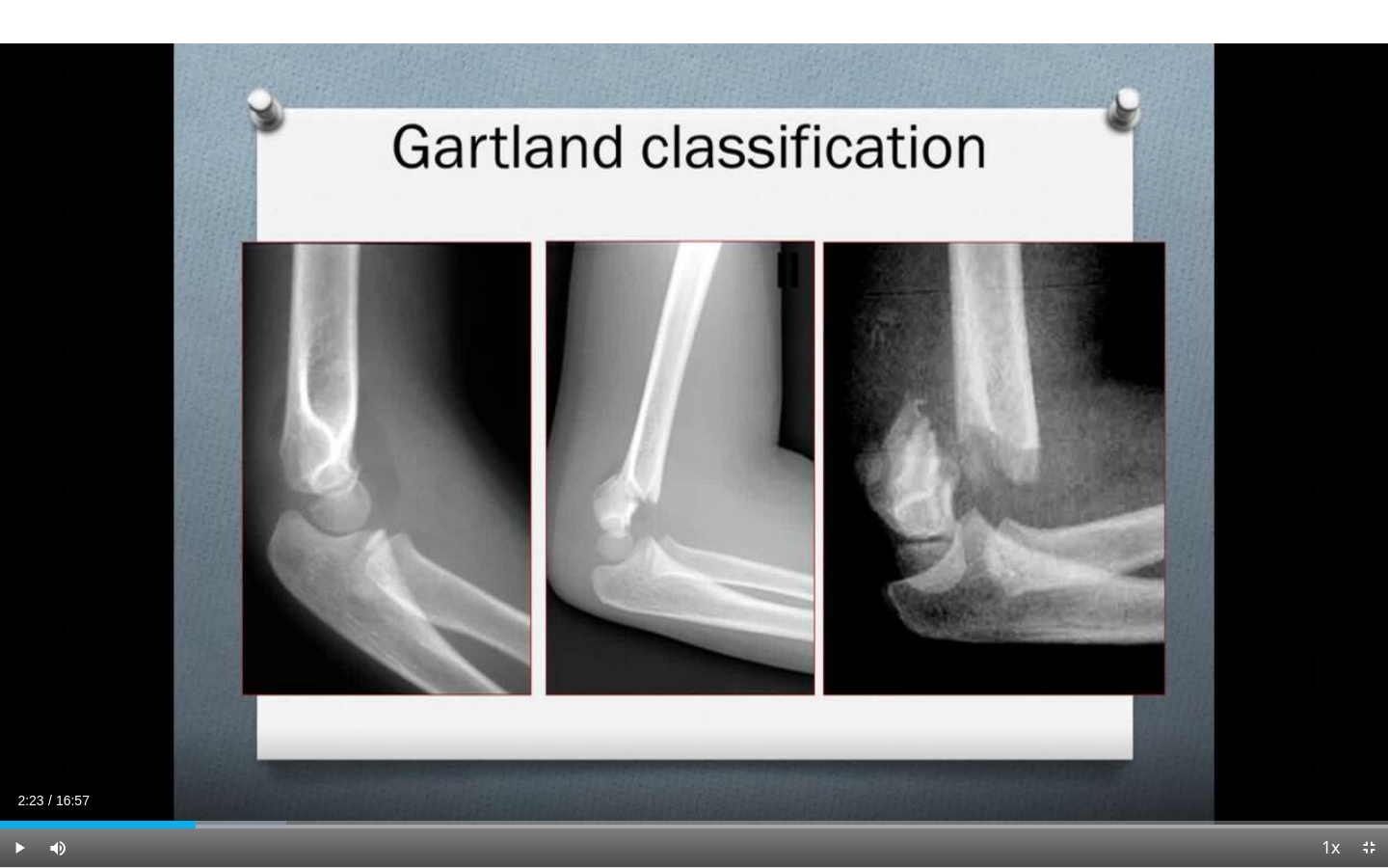
click at [890, 712] on div "Current Time 2:23 / Duration 16:57 Play Skip Backward Skip Forward Mute Loaded …" at bounding box center [694, 847] width 1388 height 39
click at [19, 712] on span "Video Player" at bounding box center [19, 847] width 39 height 39
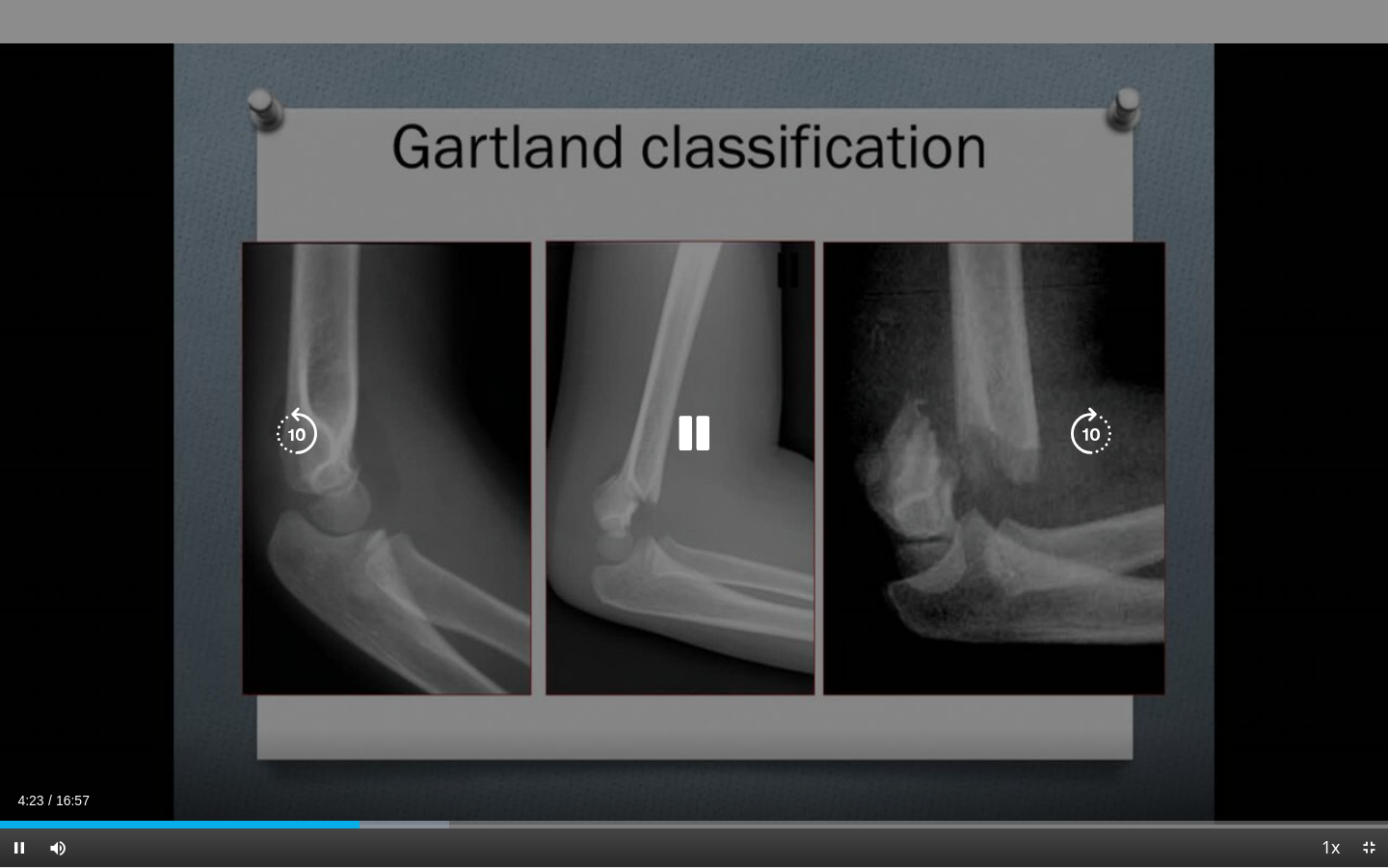
click at [679, 712] on div "10 seconds Tap to unmute" at bounding box center [694, 433] width 1388 height 867
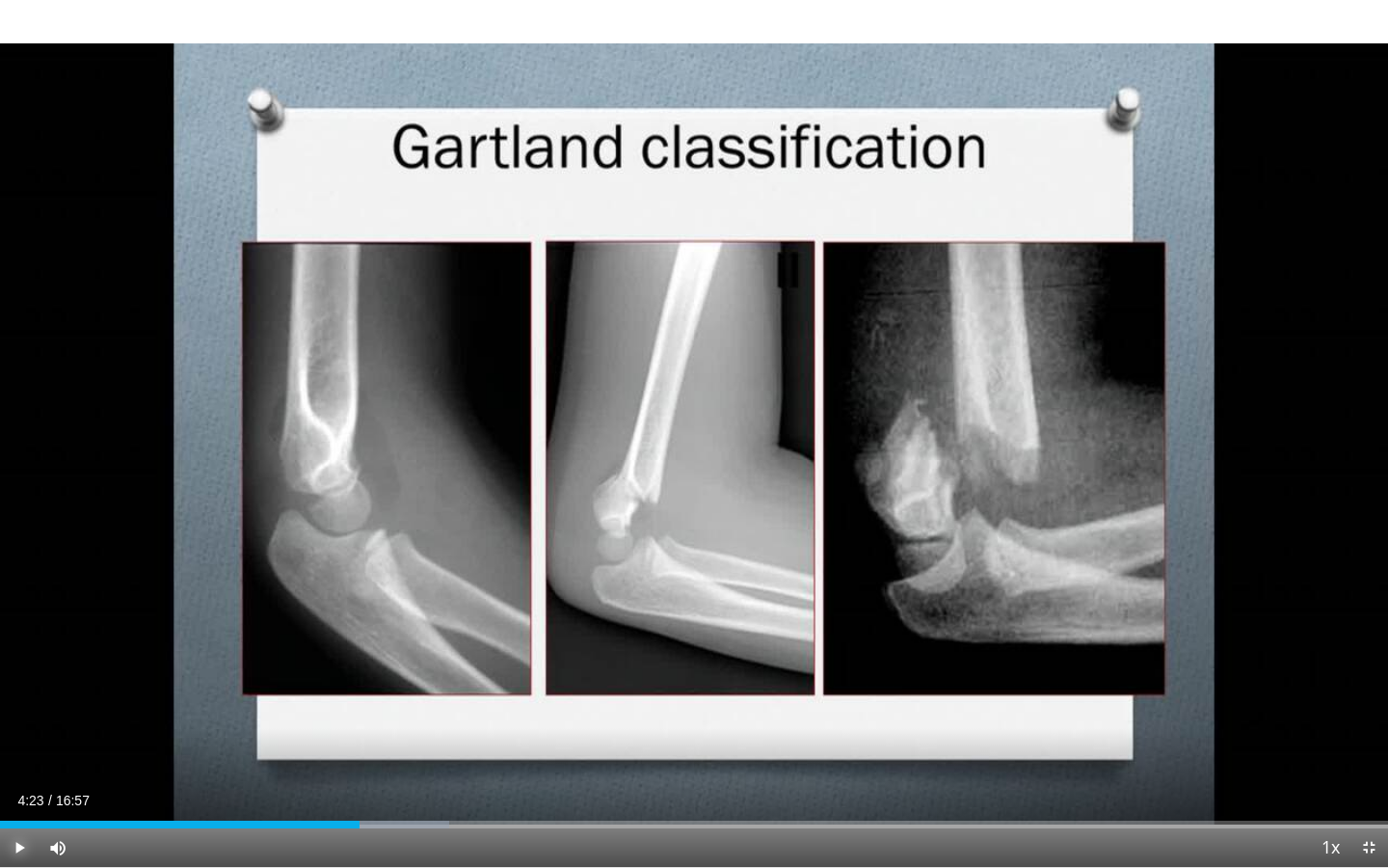
click at [19, 712] on span "Video Player" at bounding box center [19, 847] width 39 height 39
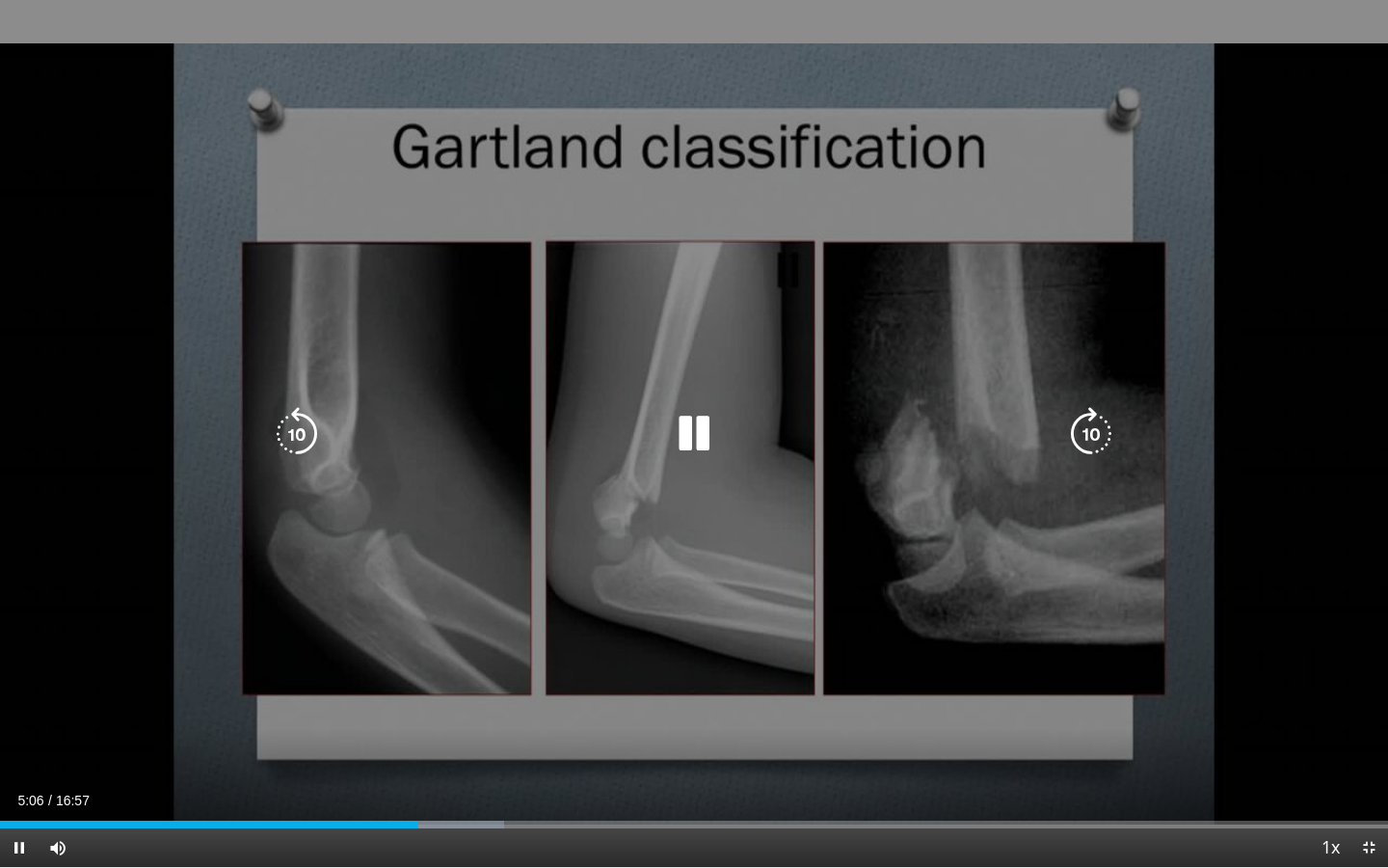
click at [766, 712] on div "10 seconds Tap to unmute" at bounding box center [694, 433] width 1388 height 867
click at [882, 640] on div "10 seconds Tap to unmute" at bounding box center [694, 433] width 1388 height 867
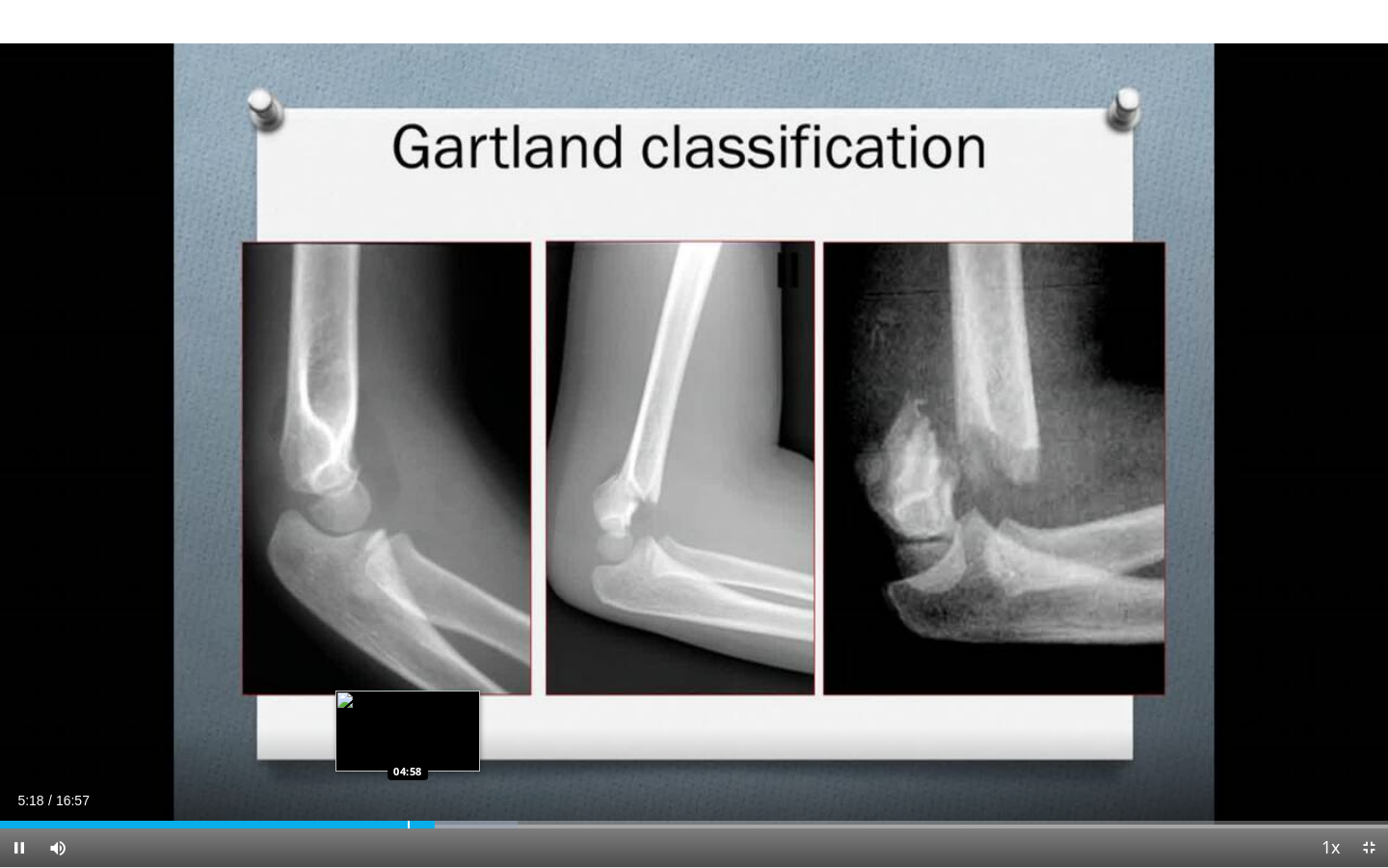
click at [407, 712] on div "Loaded : 37.28% 05:18 04:58" at bounding box center [694, 819] width 1388 height 19
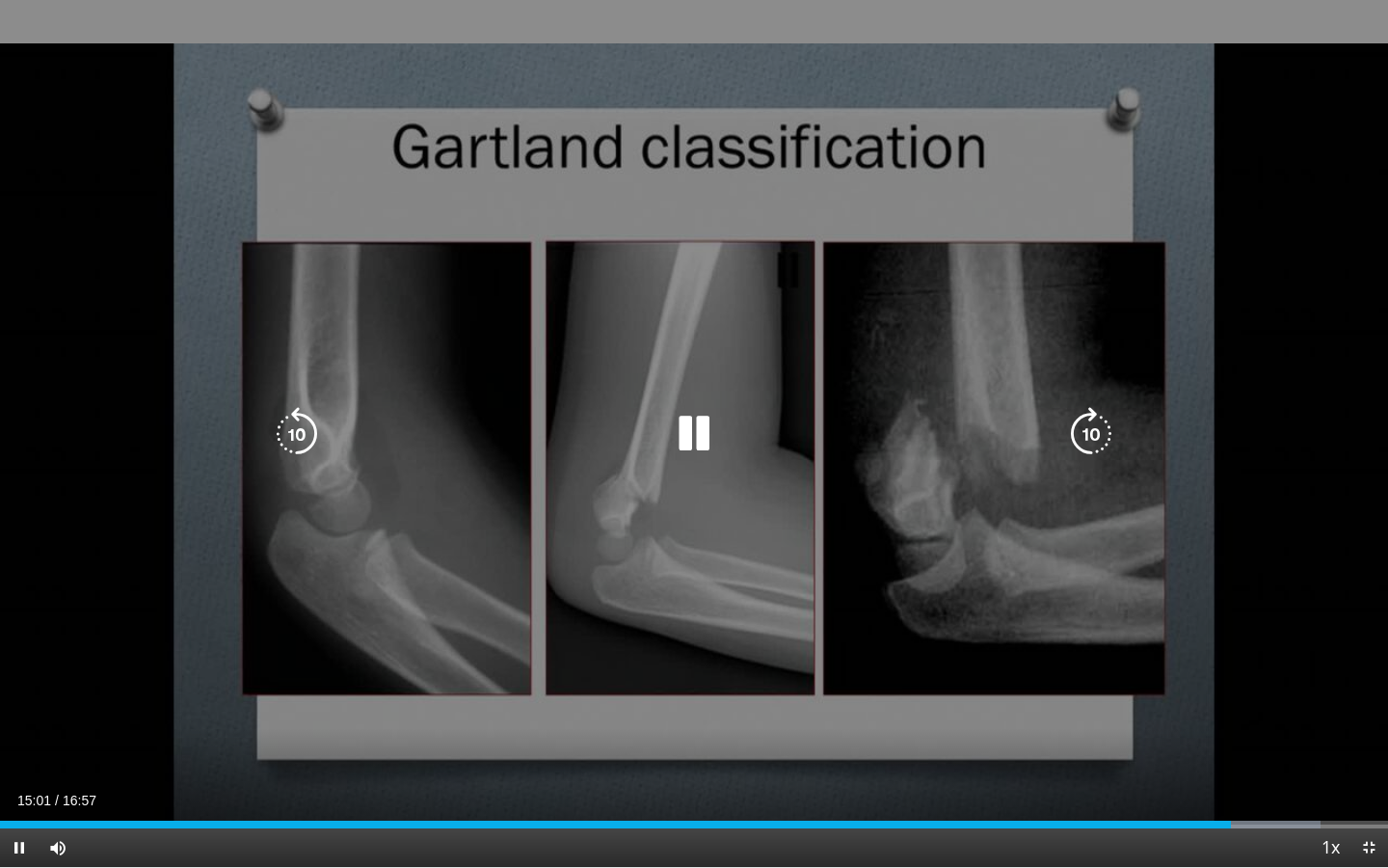
click at [810, 600] on div "10 seconds Tap to unmute" at bounding box center [694, 433] width 1388 height 867
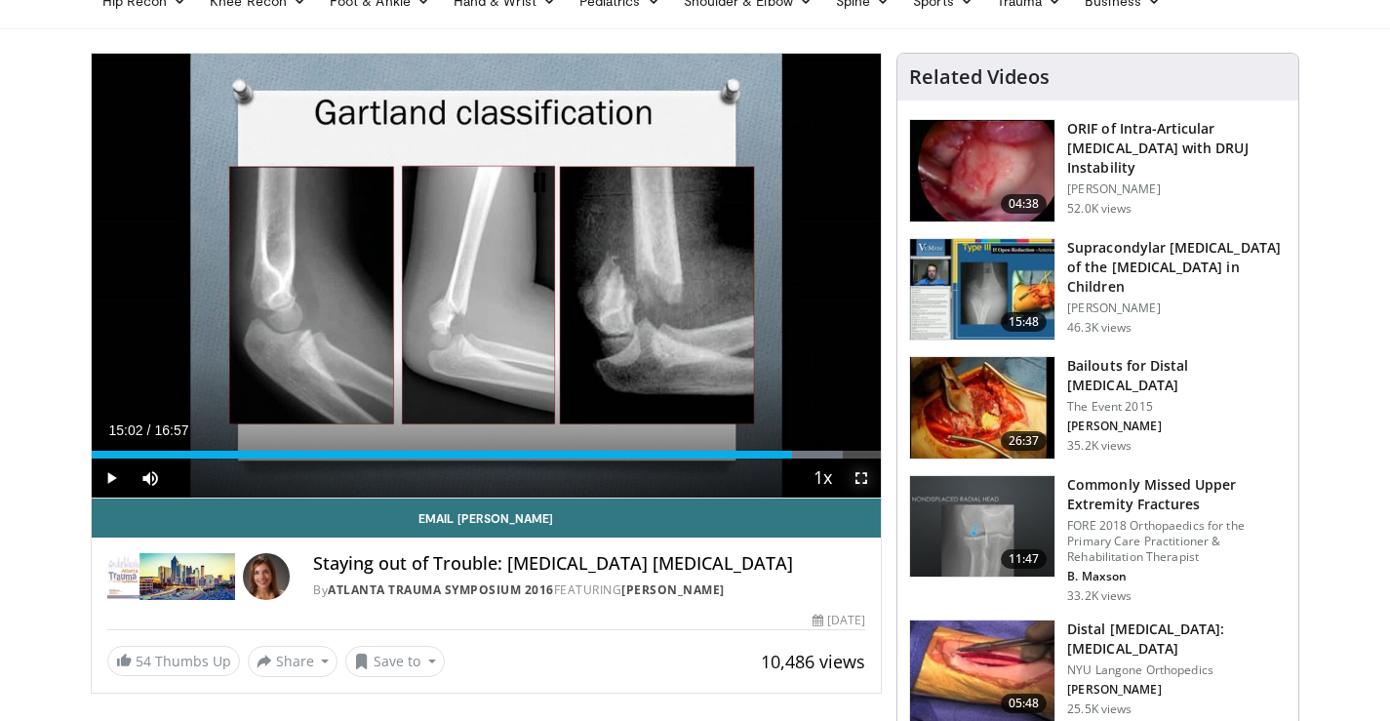
click at [860, 477] on span "Video Player" at bounding box center [861, 477] width 39 height 39
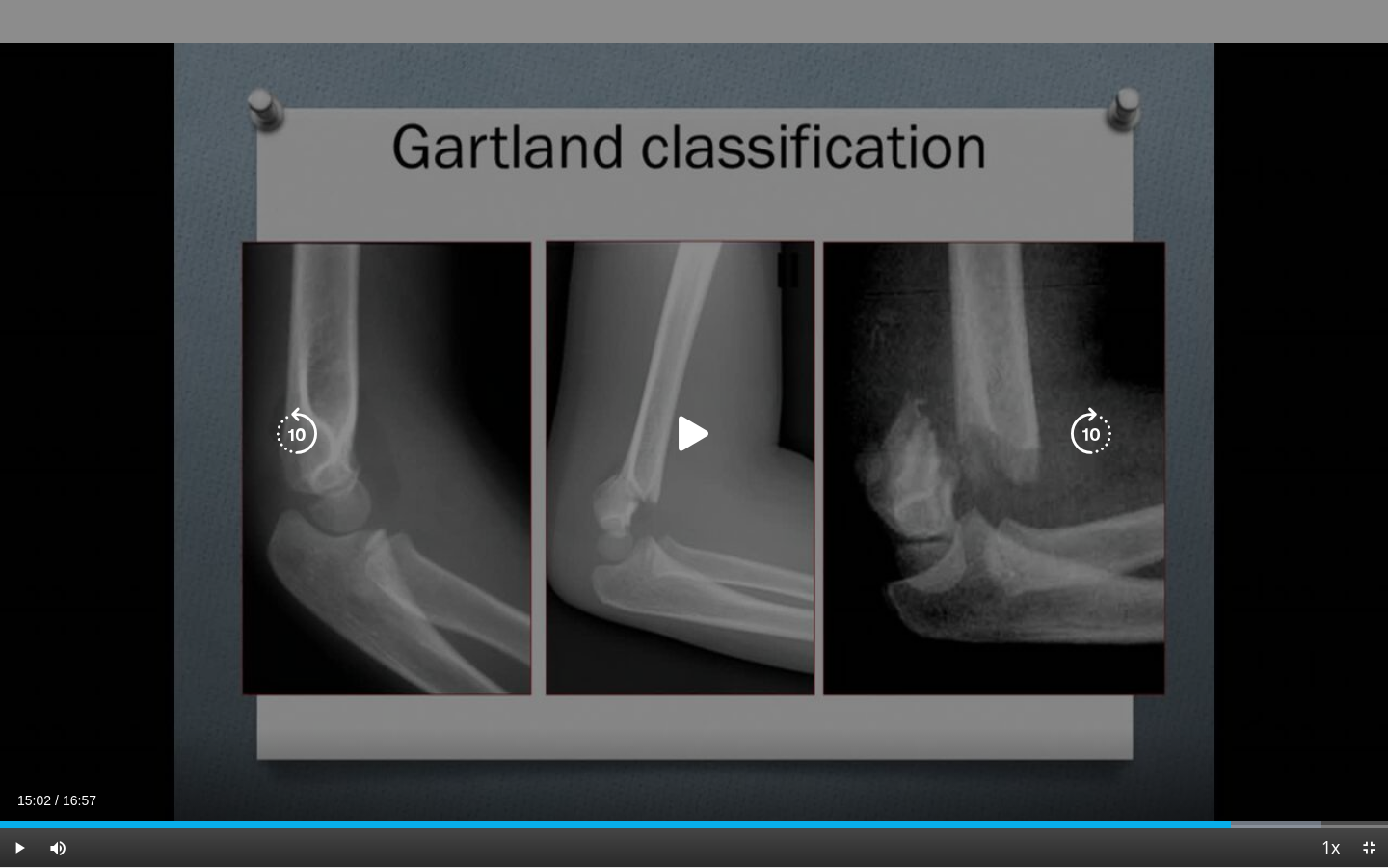
click at [695, 433] on icon "Video Player" at bounding box center [694, 433] width 54 height 54
click at [727, 712] on div "10 seconds Tap to unmute" at bounding box center [694, 433] width 1388 height 867
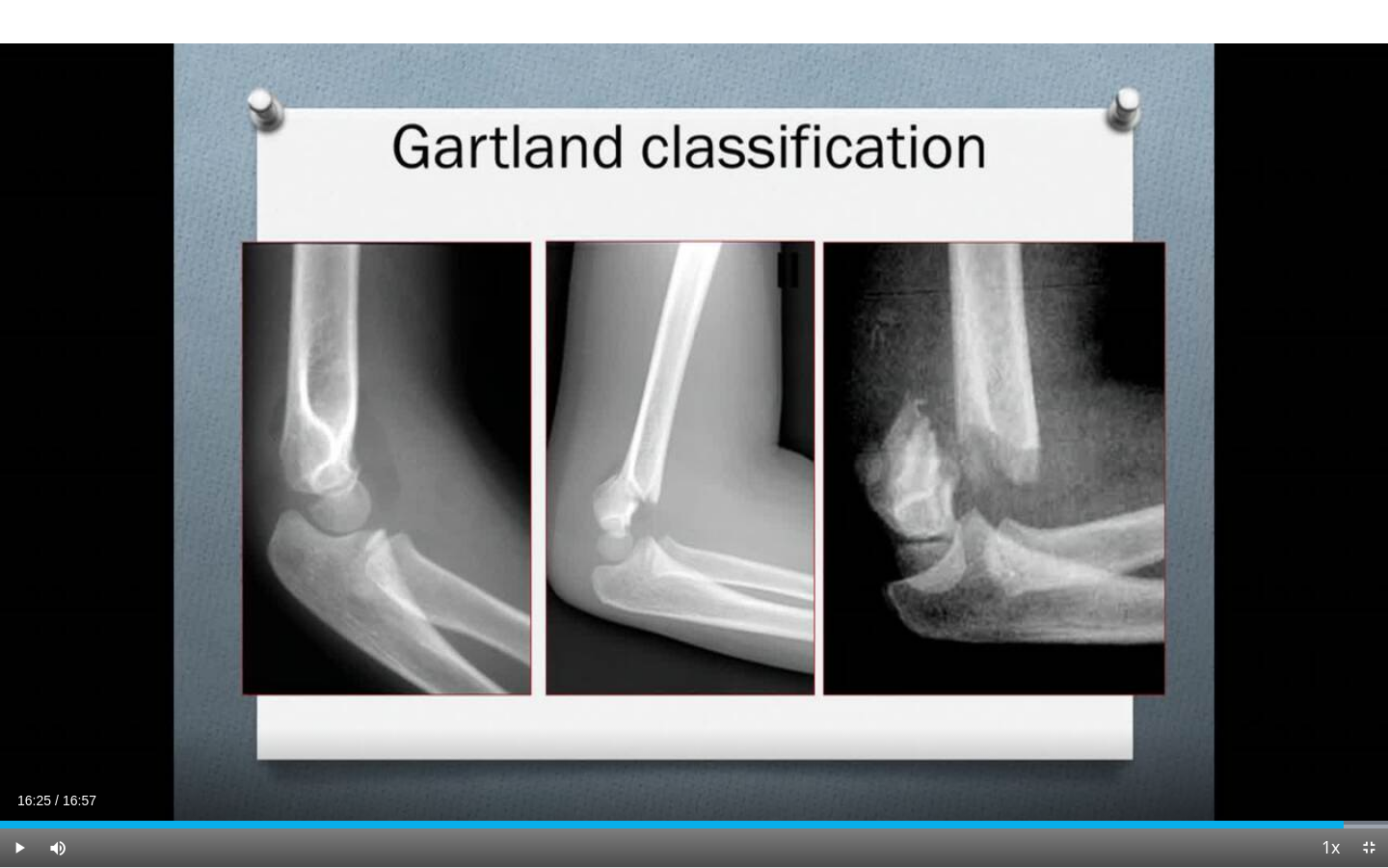
click at [814, 712] on div "Current Time 16:25 / Duration 16:57" at bounding box center [694, 801] width 1388 height 18
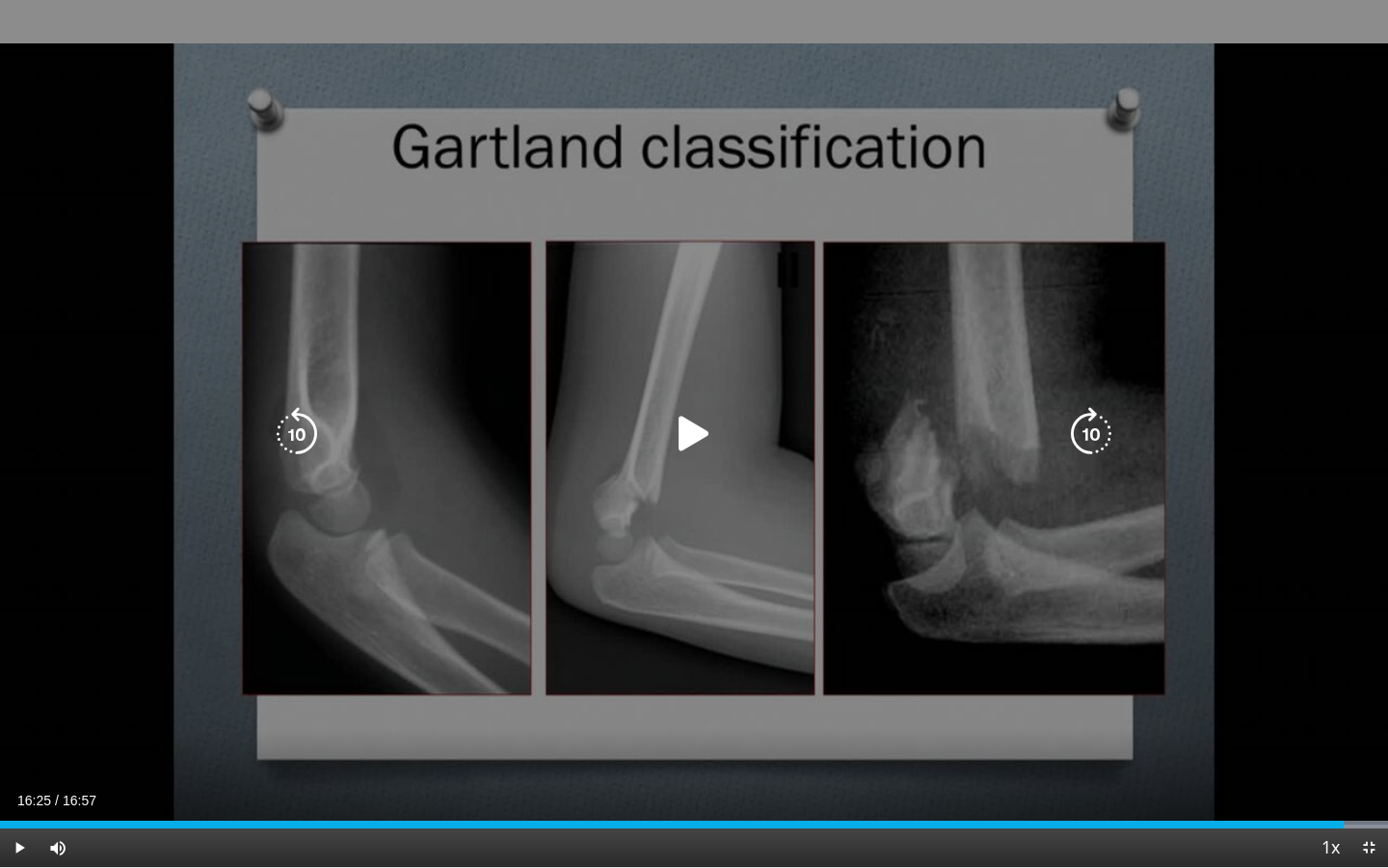
click at [834, 667] on div "10 seconds Tap to unmute" at bounding box center [694, 433] width 1388 height 867
